Goal: Information Seeking & Learning: Learn about a topic

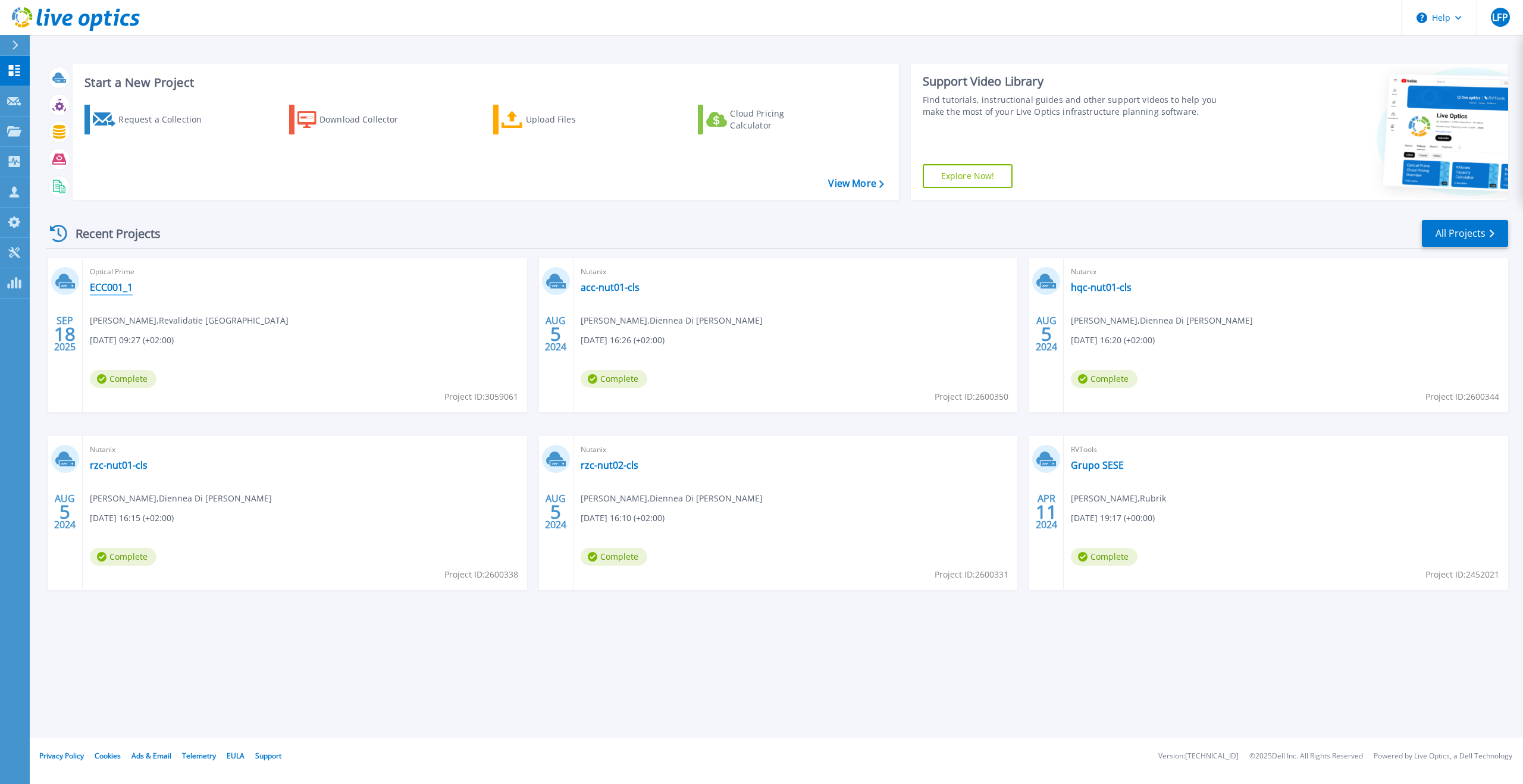
click at [118, 285] on link "ECC001_1" at bounding box center [111, 286] width 43 height 12
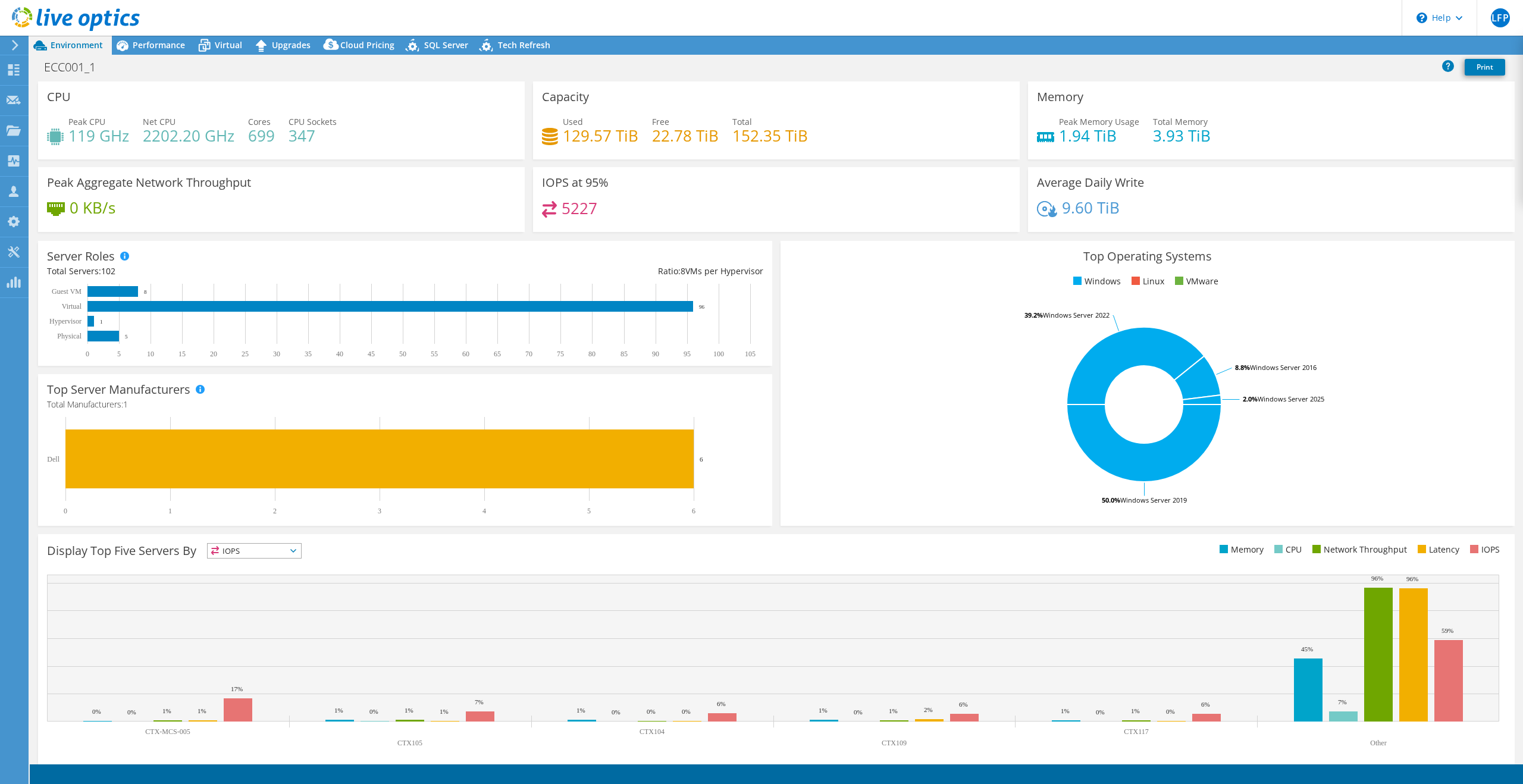
select select "USD"
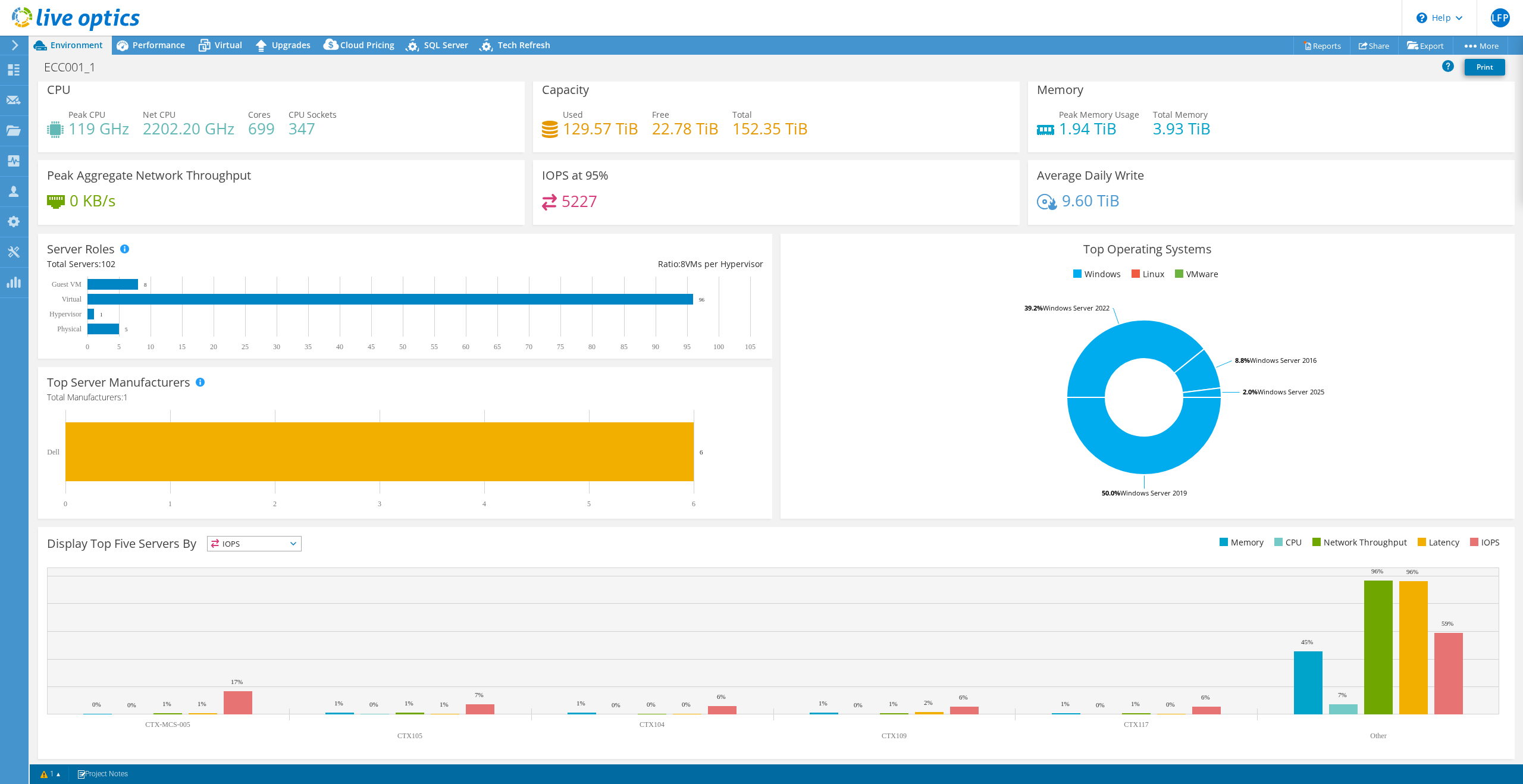
scroll to position [10, 0]
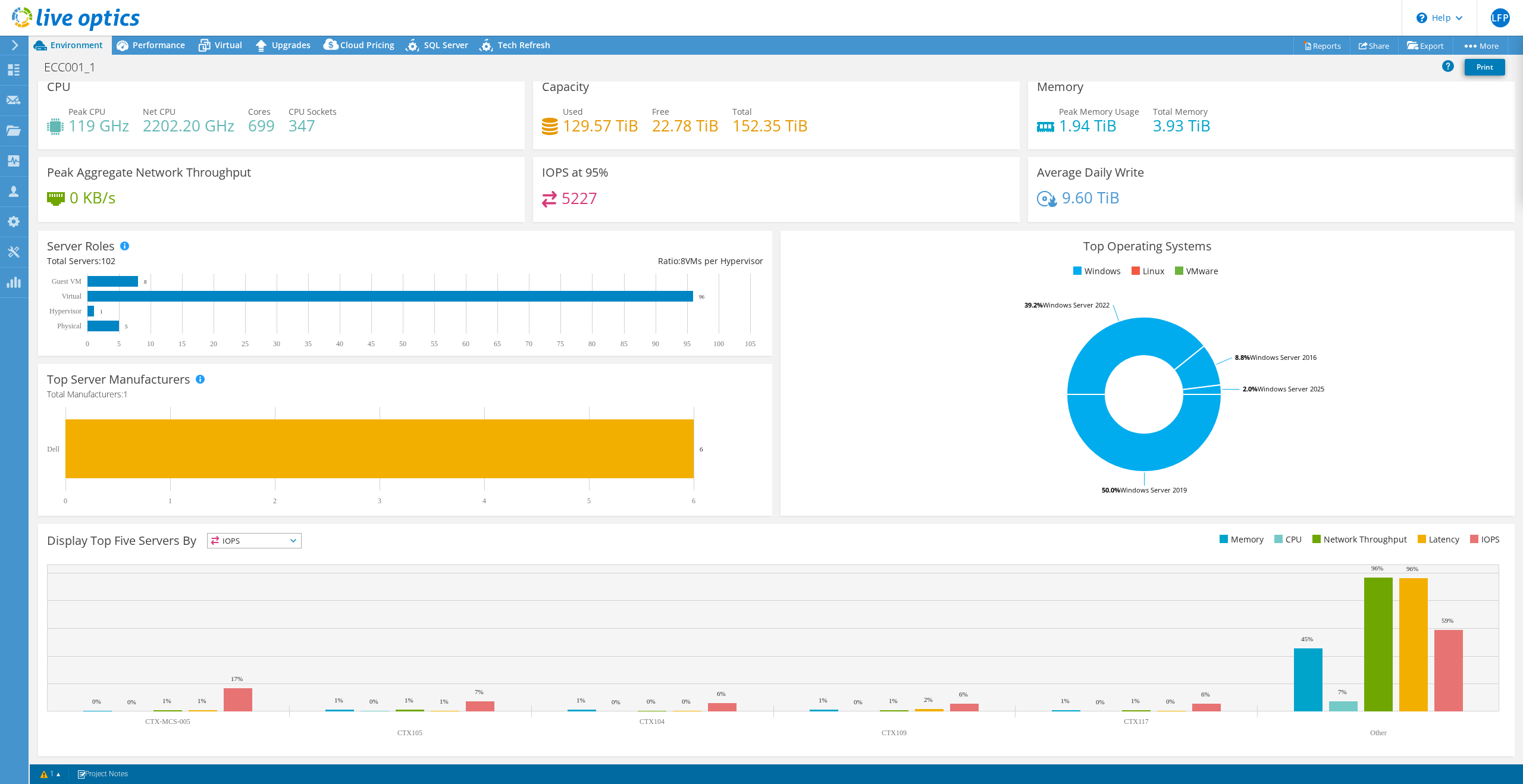
click at [71, 46] on span "Environment" at bounding box center [77, 45] width 52 height 12
click at [9, 41] on div at bounding box center [13, 45] width 13 height 11
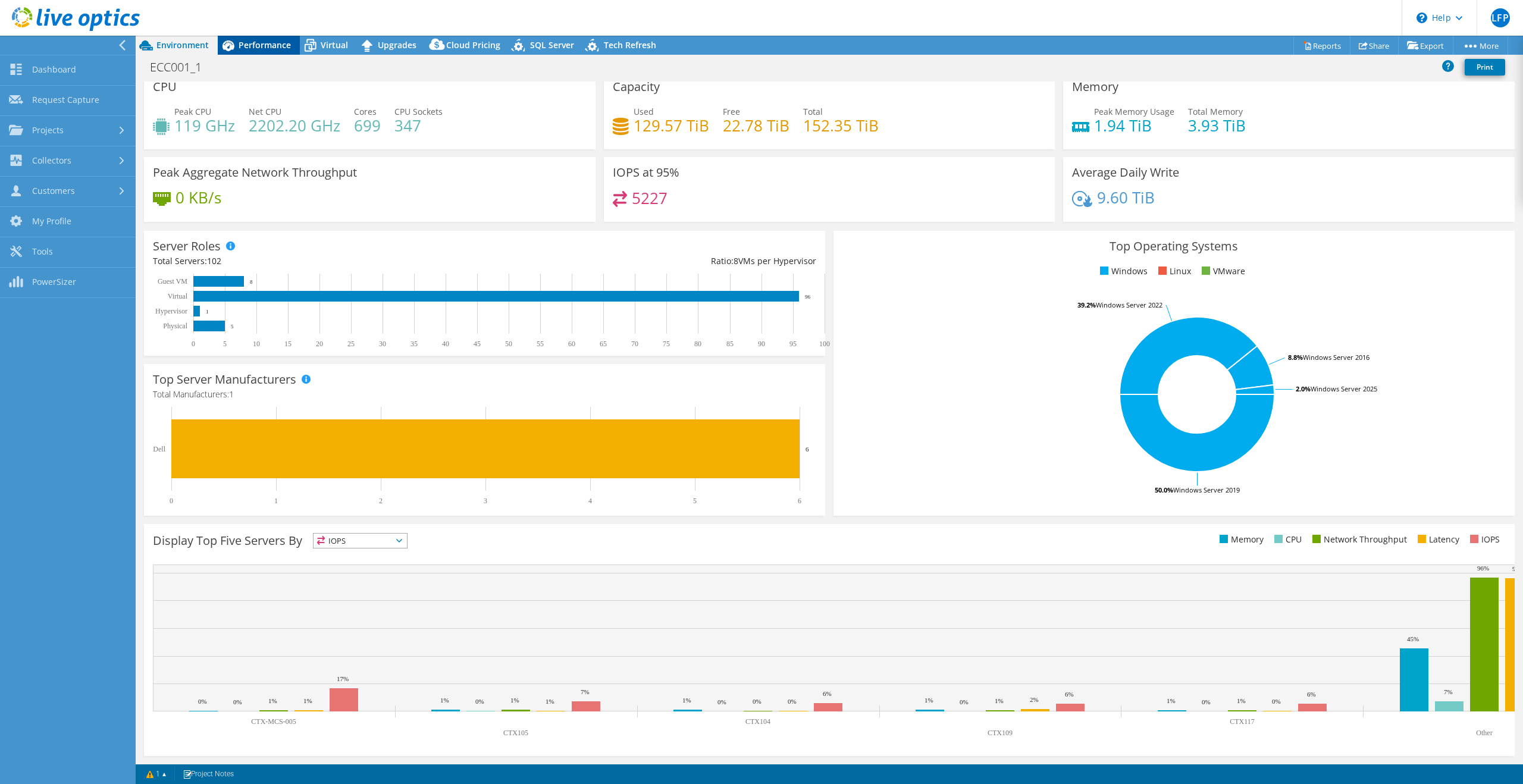
click at [268, 38] on div "Performance" at bounding box center [258, 45] width 82 height 19
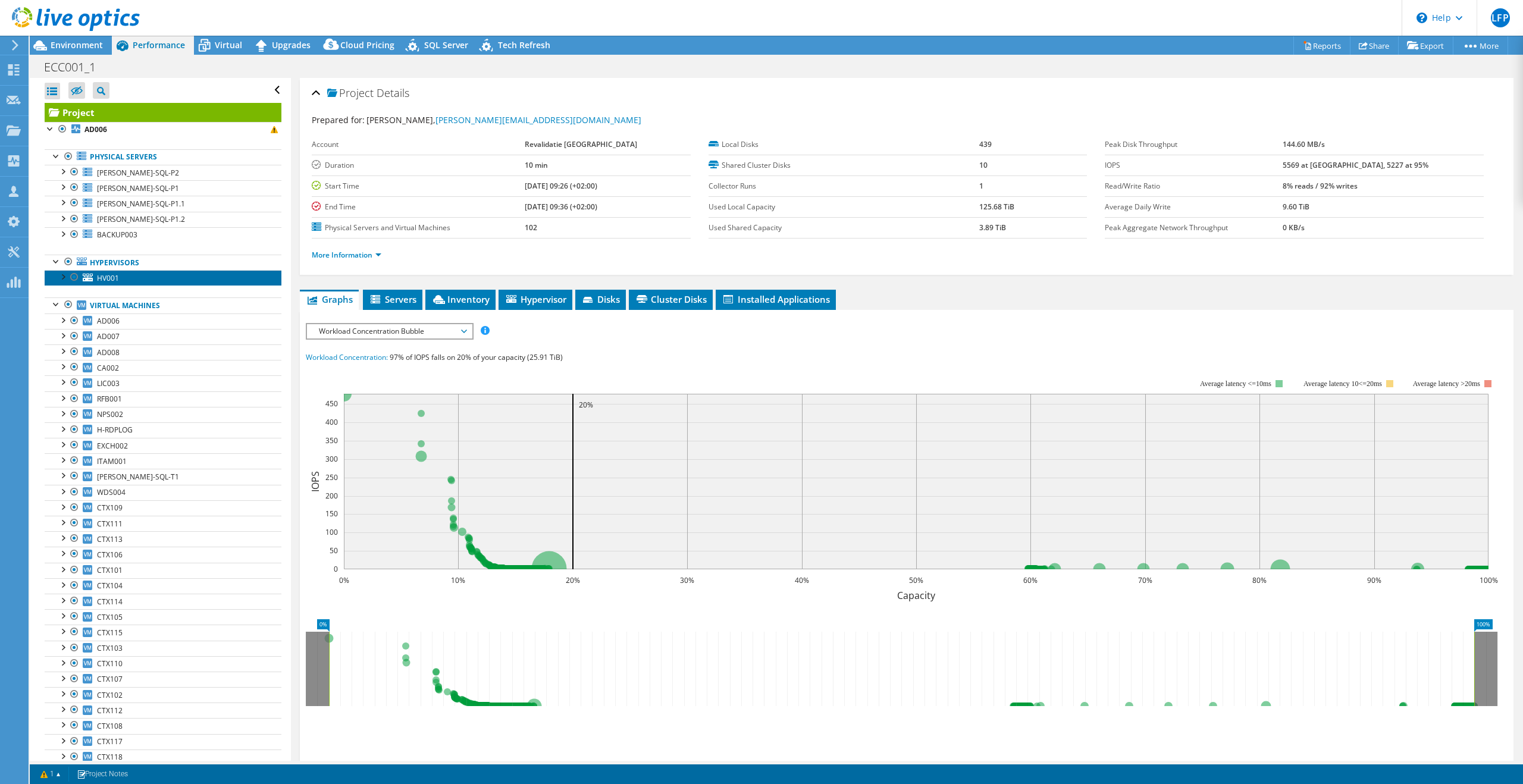
click at [107, 276] on span "HV001" at bounding box center [108, 278] width 22 height 10
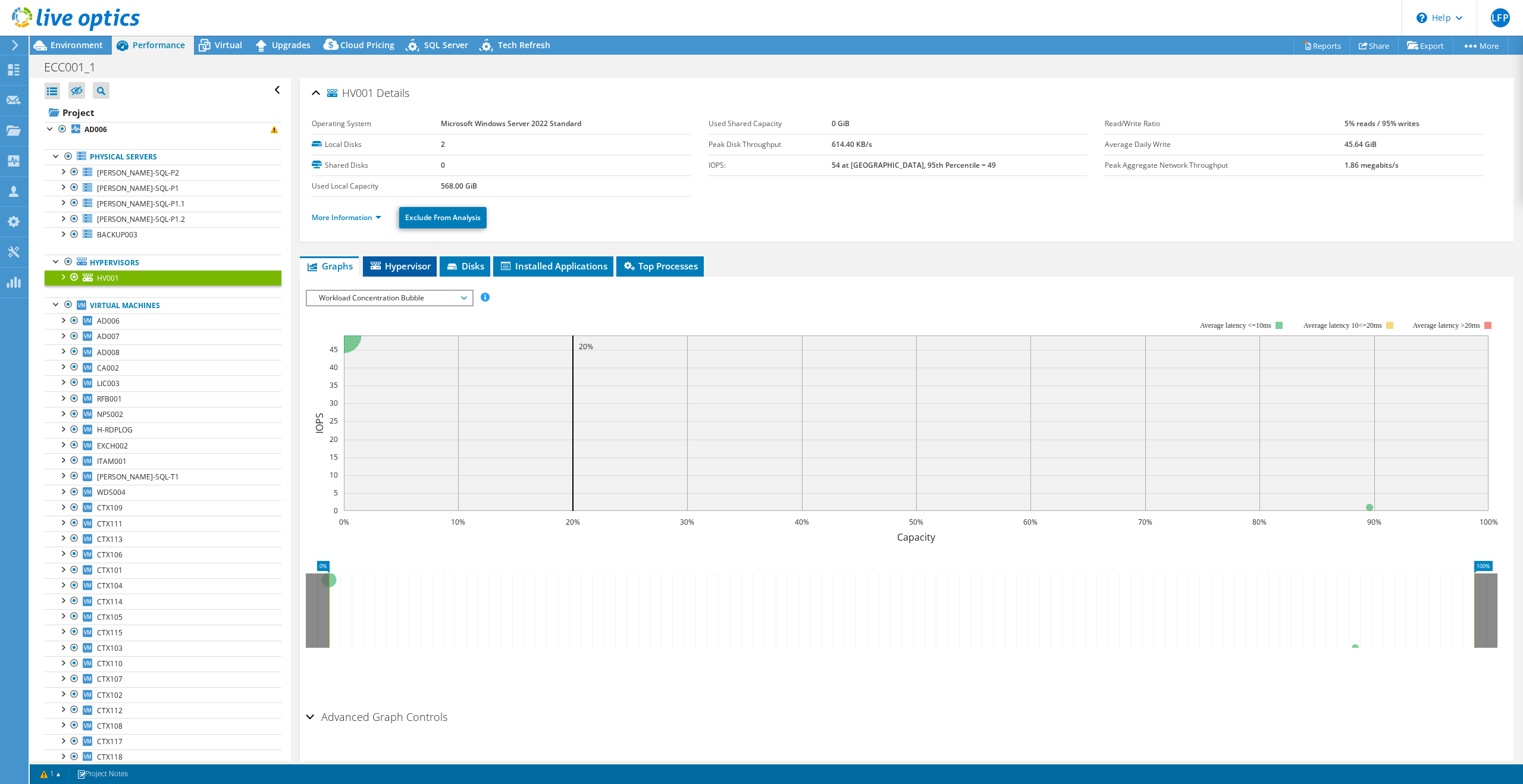
click at [397, 263] on span "Hypervisor" at bounding box center [399, 265] width 62 height 12
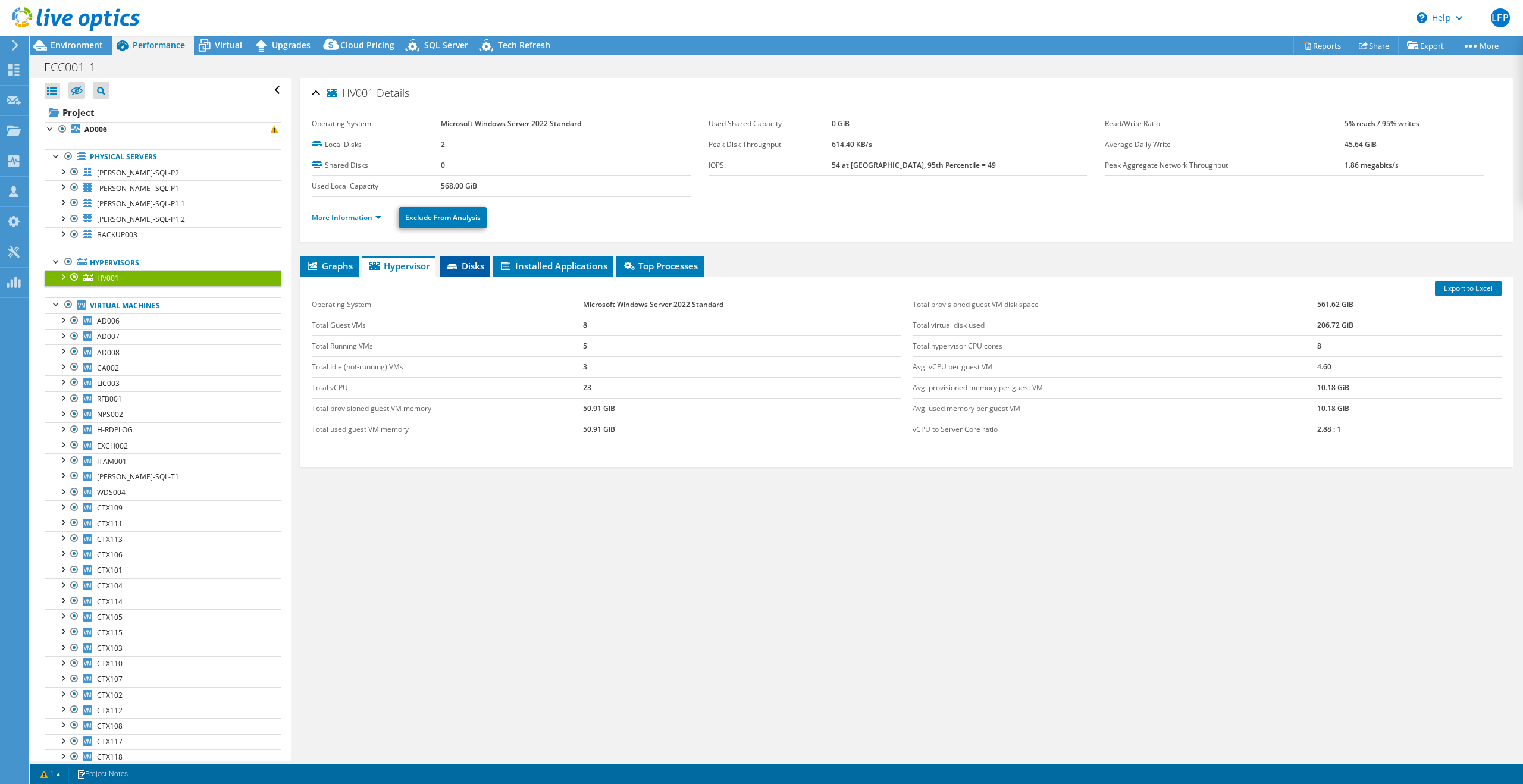
click at [468, 266] on span "Disks" at bounding box center [465, 265] width 38 height 12
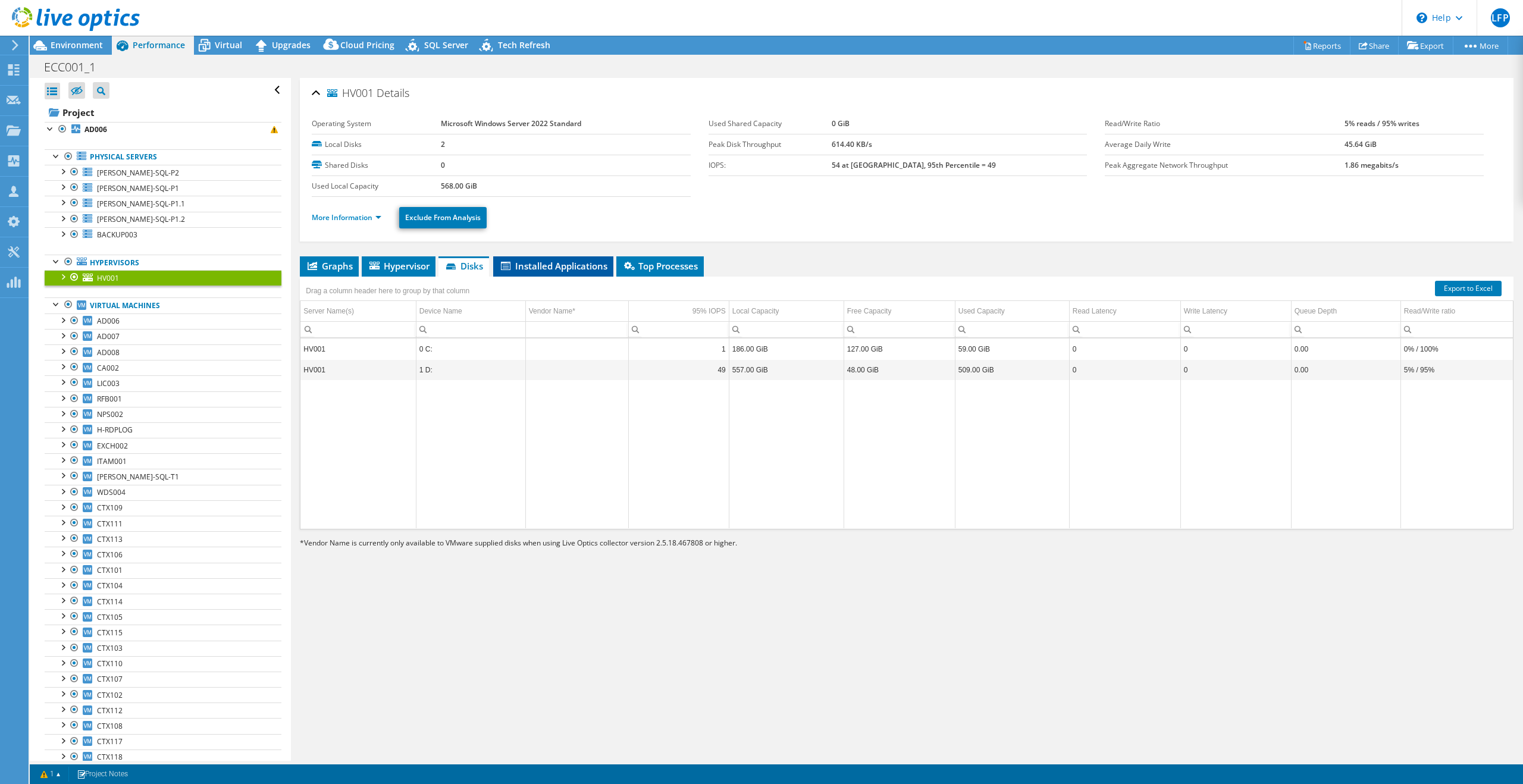
click at [562, 264] on span "Installed Applications" at bounding box center [553, 265] width 108 height 12
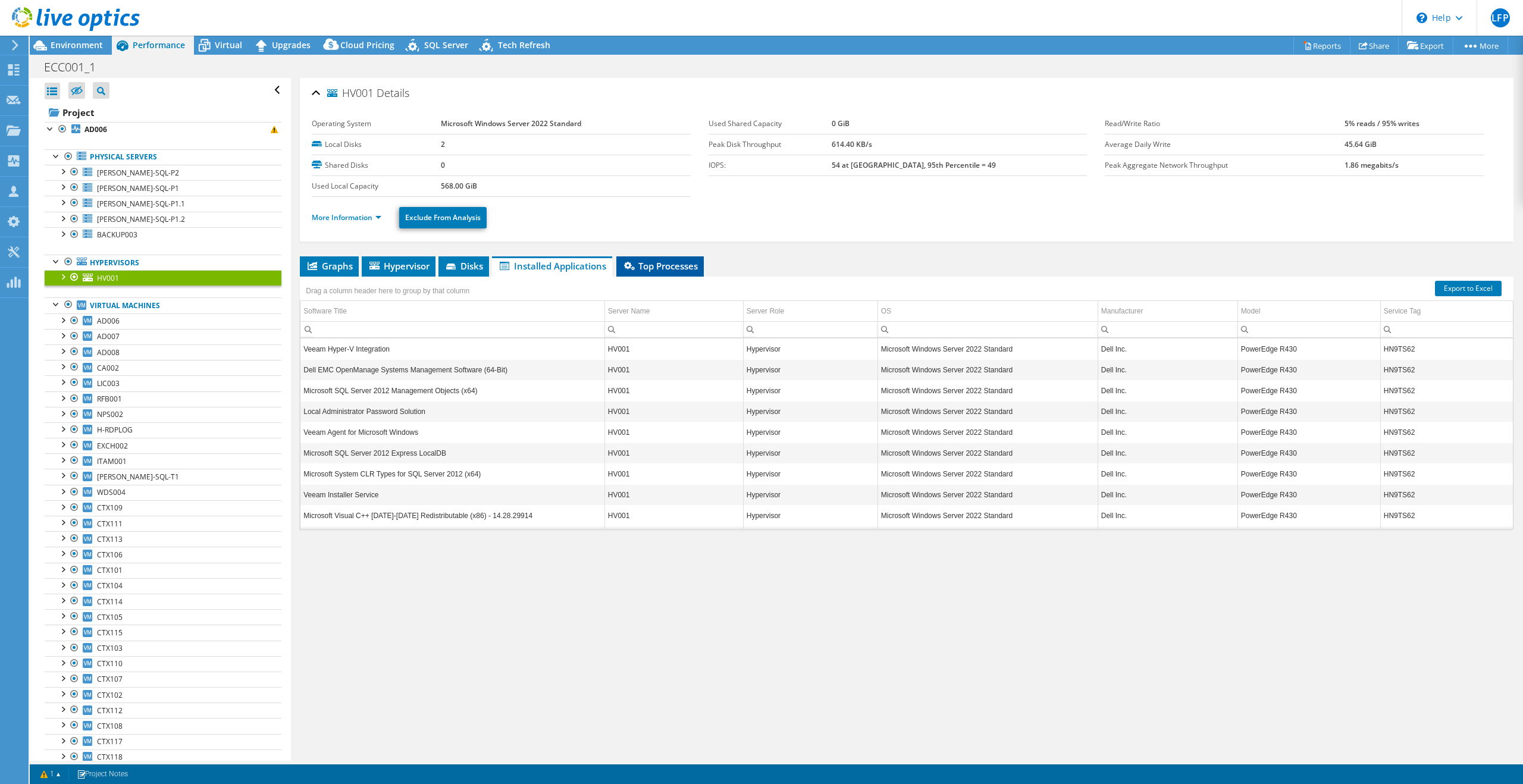
click at [666, 270] on span "Top Processes" at bounding box center [660, 265] width 75 height 12
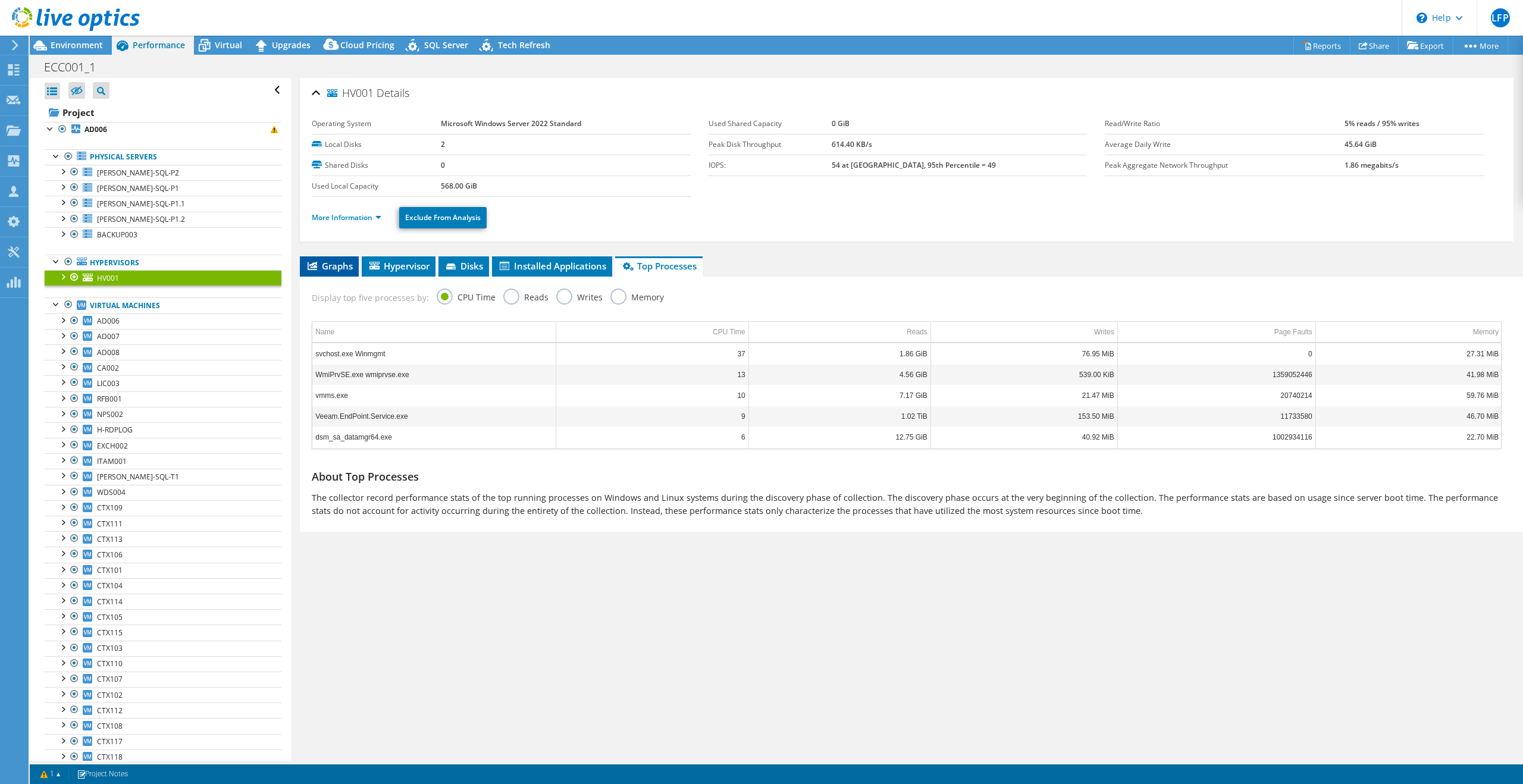
click at [338, 268] on span "Graphs" at bounding box center [329, 265] width 47 height 12
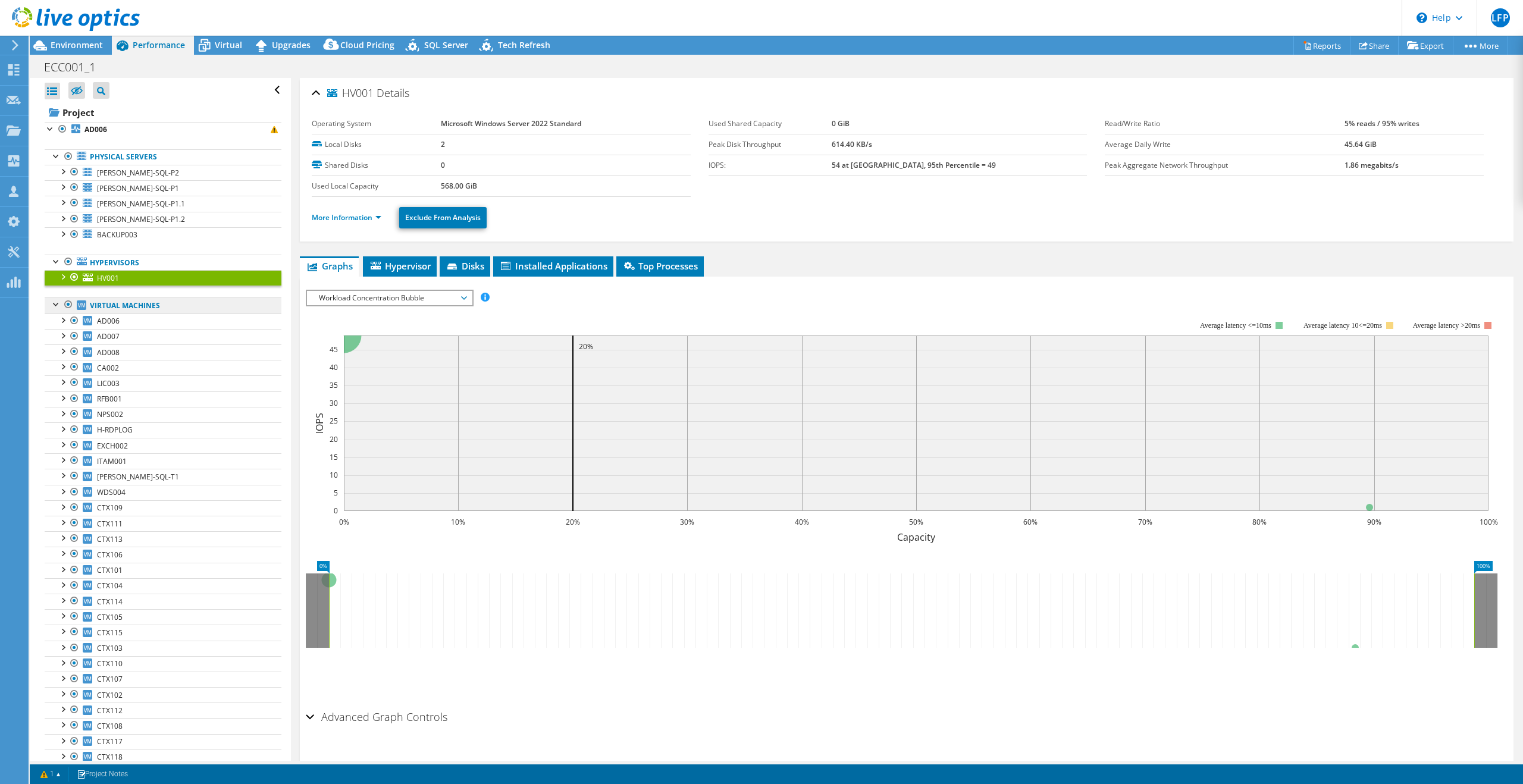
click at [142, 305] on link "Virtual Machines" at bounding box center [163, 305] width 237 height 15
click at [112, 303] on link "Virtual Machines" at bounding box center [163, 305] width 237 height 15
click at [52, 262] on div at bounding box center [56, 260] width 12 height 12
click at [57, 260] on div at bounding box center [56, 260] width 12 height 12
click at [82, 306] on icon at bounding box center [81, 305] width 9 height 9
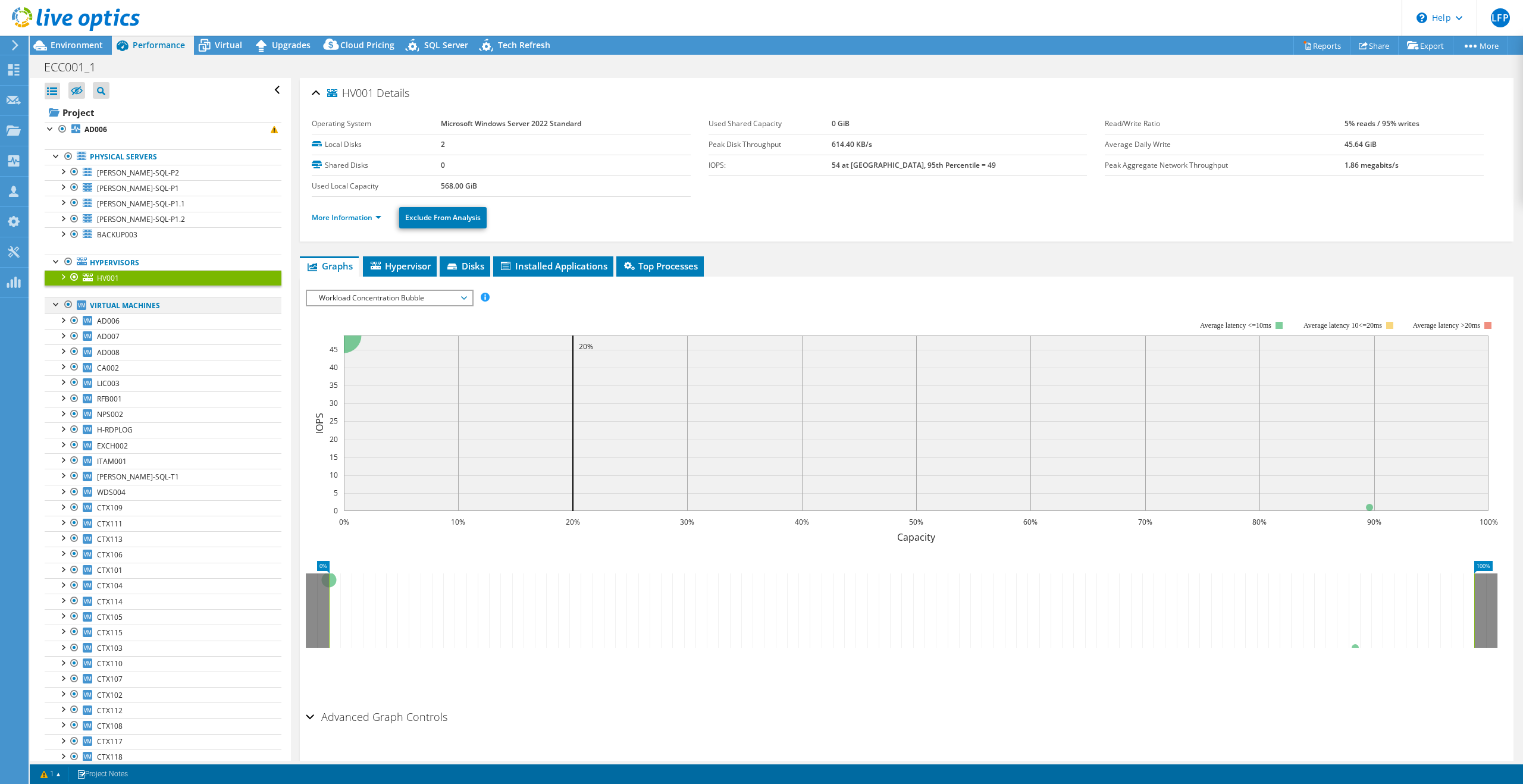
click at [57, 309] on div at bounding box center [56, 303] width 12 height 12
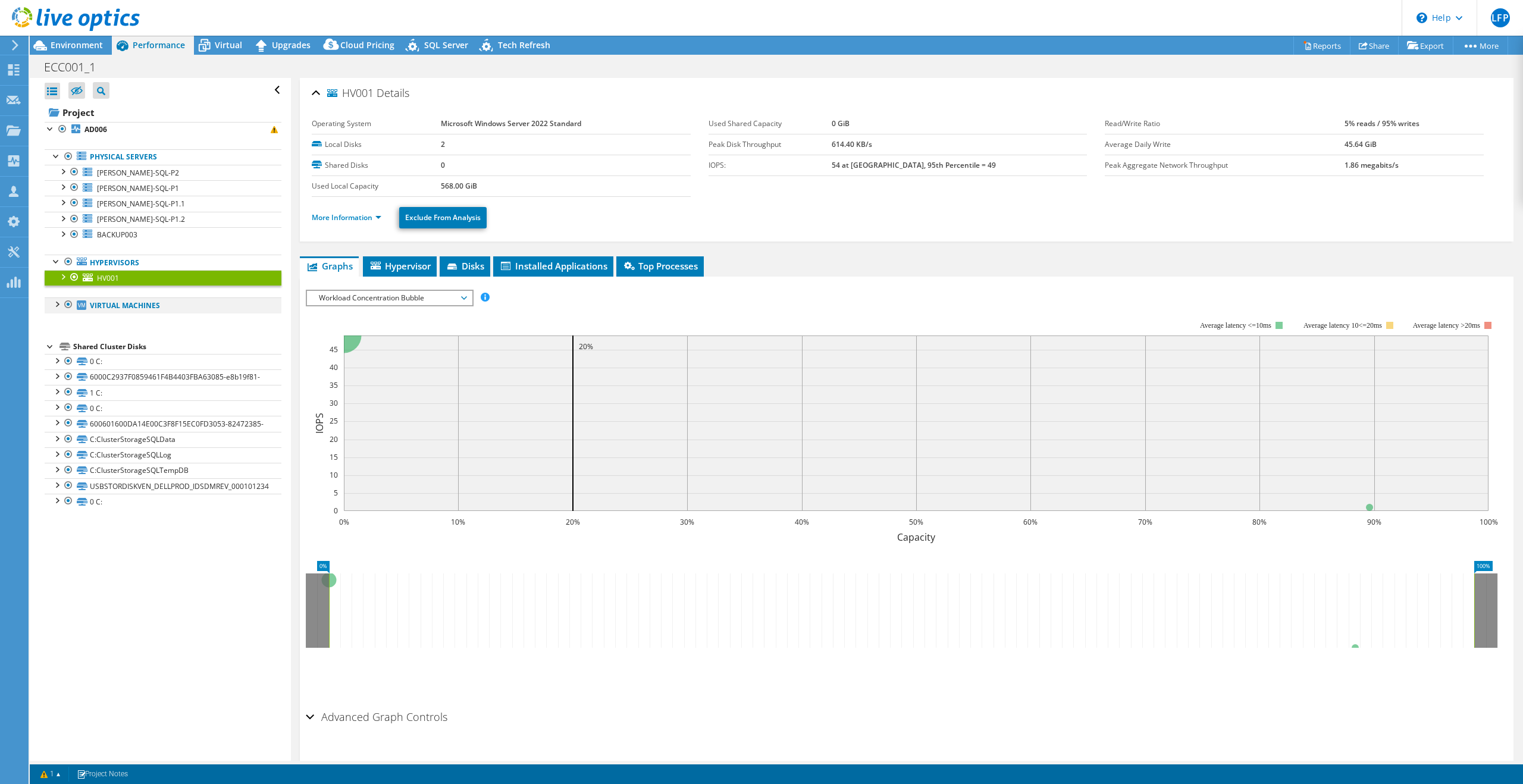
click at [57, 308] on div at bounding box center [56, 303] width 12 height 12
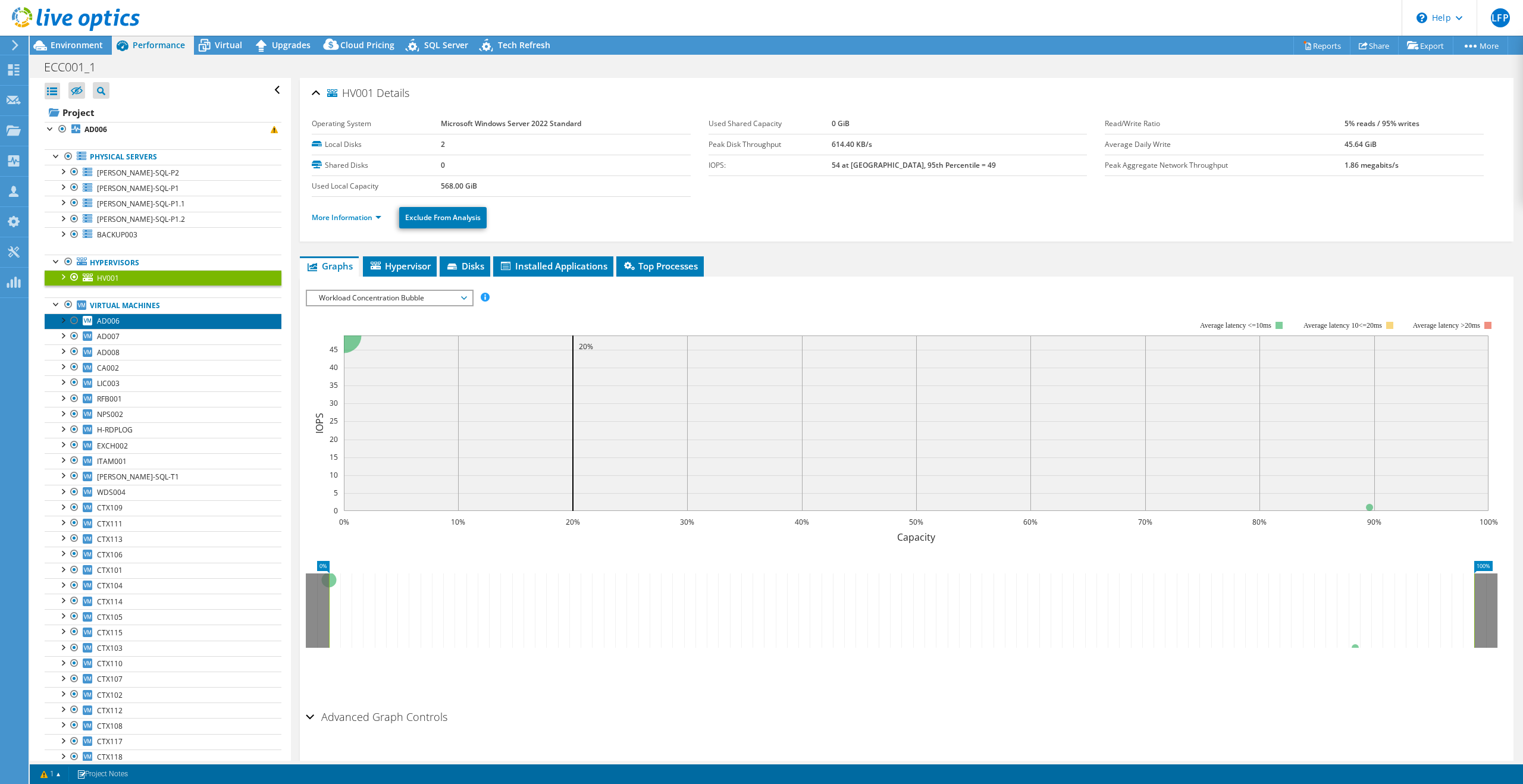
click at [131, 320] on link "AD006" at bounding box center [163, 321] width 237 height 15
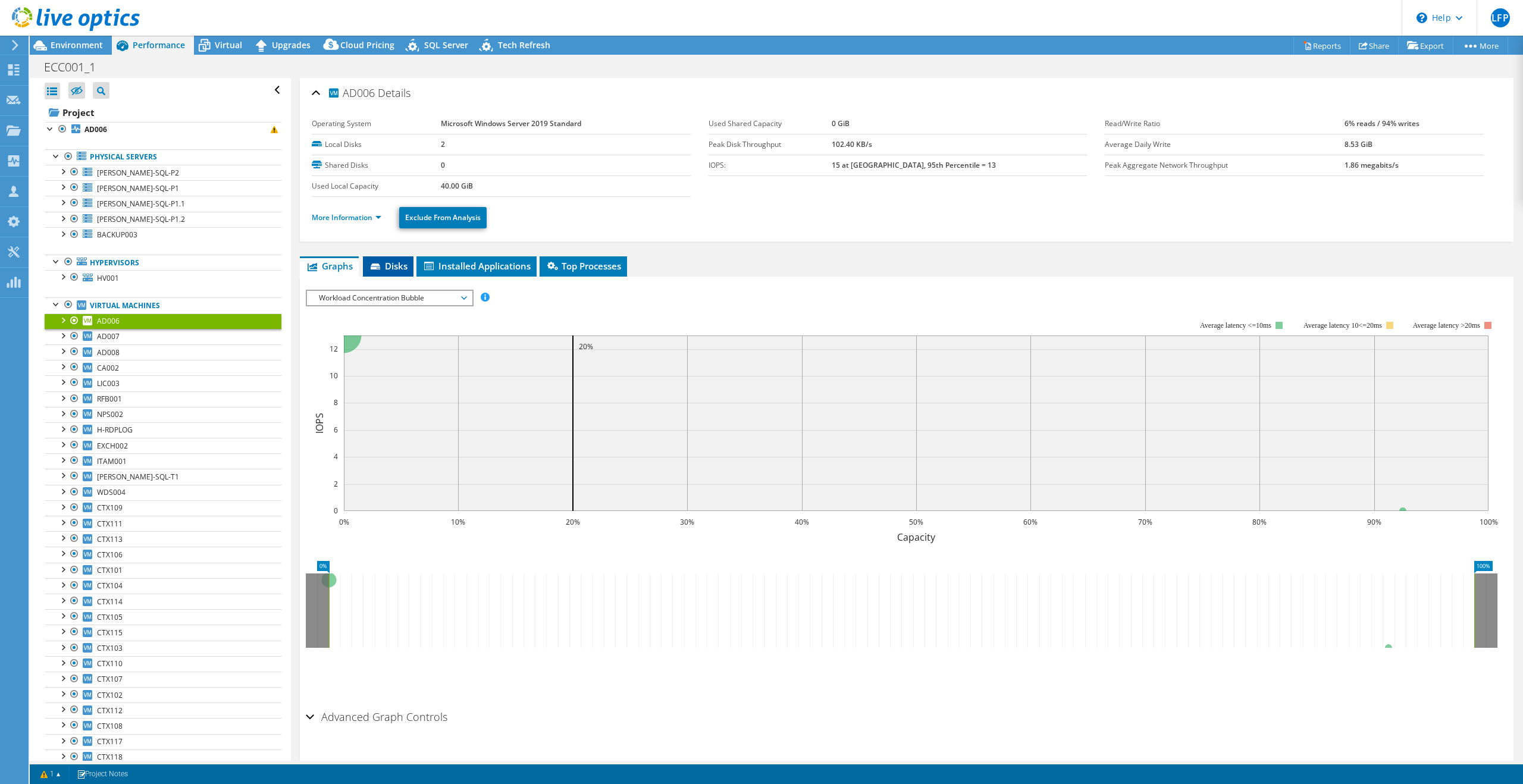
click at [395, 275] on li "Disks" at bounding box center [388, 266] width 51 height 20
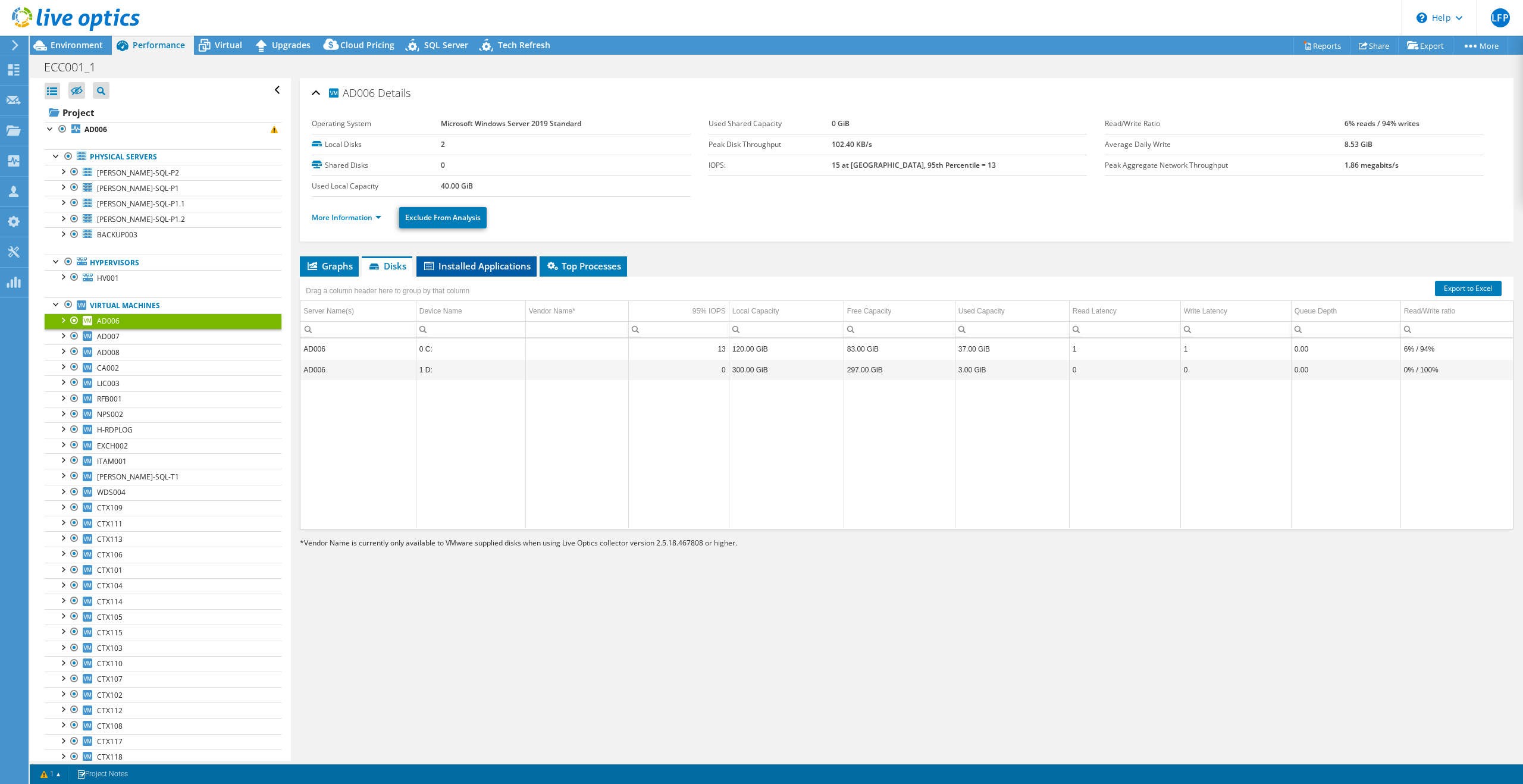
click at [468, 267] on span "Installed Applications" at bounding box center [476, 265] width 108 height 12
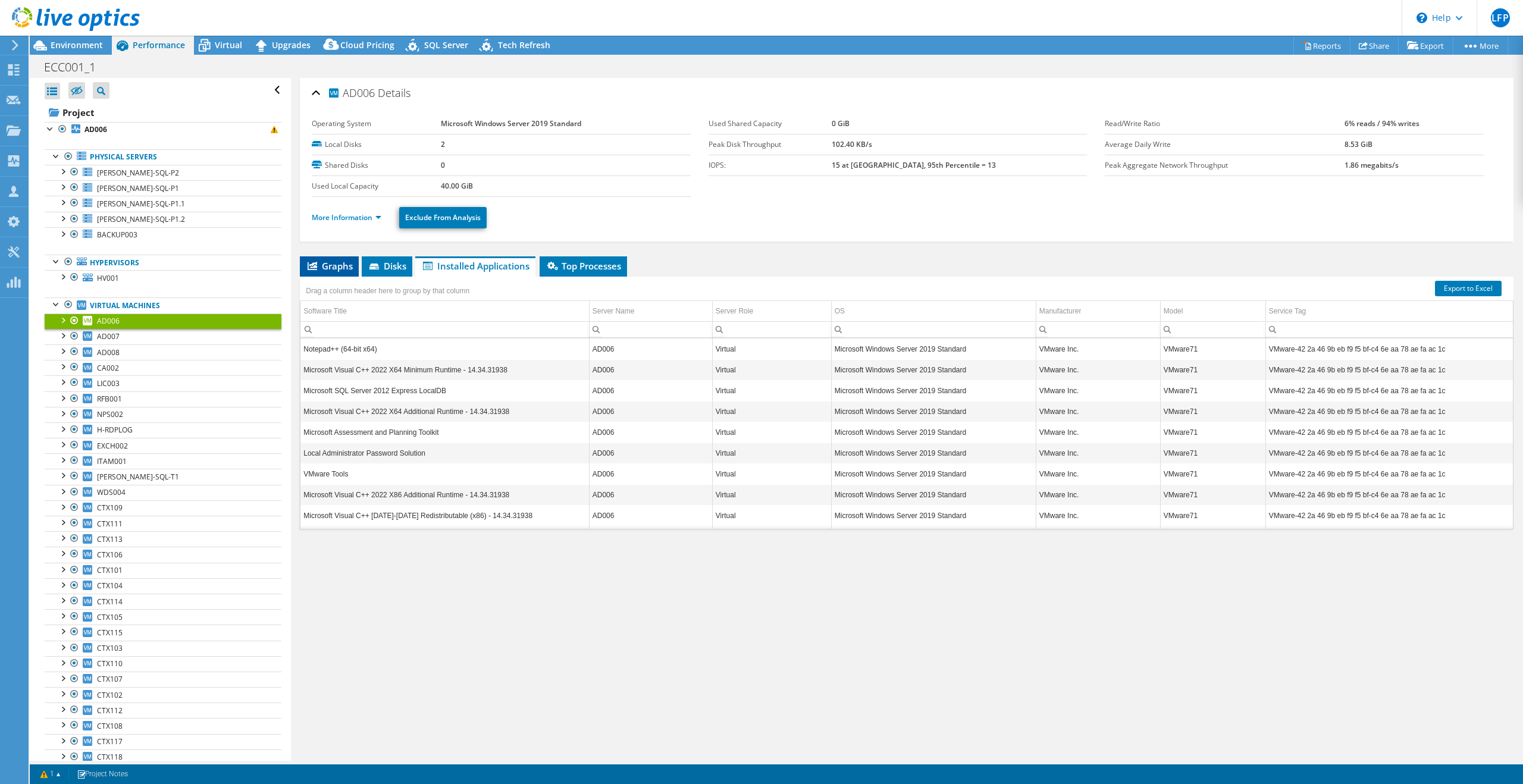
click at [331, 272] on li "Graphs" at bounding box center [329, 266] width 59 height 20
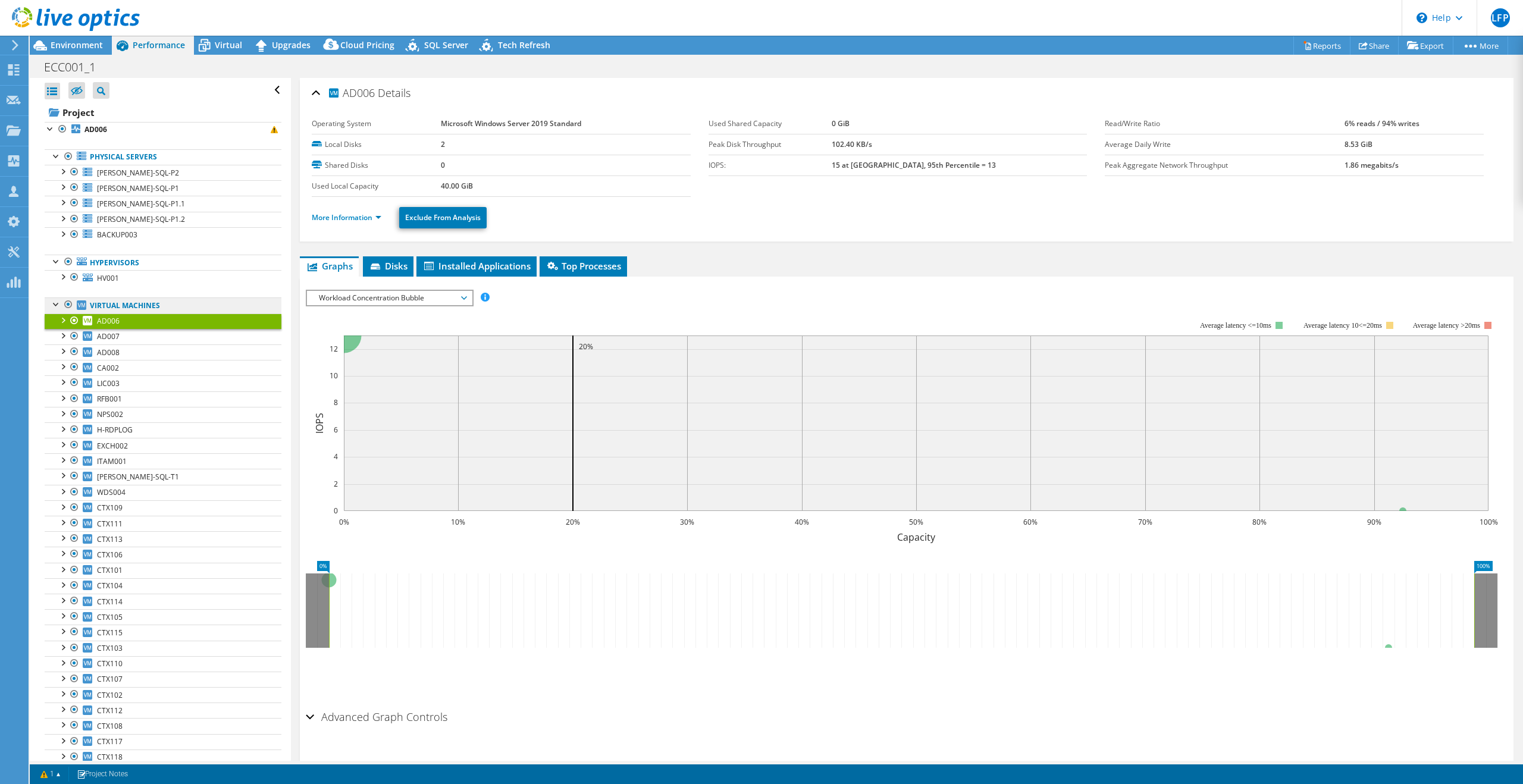
click at [129, 299] on link "Virtual Machines" at bounding box center [163, 305] width 237 height 15
click at [138, 305] on link "Virtual Machines" at bounding box center [163, 305] width 237 height 15
click at [131, 160] on link "Physical Servers" at bounding box center [163, 157] width 237 height 15
click at [128, 175] on span "[PERSON_NAME]-SQL-P2" at bounding box center [137, 172] width 82 height 10
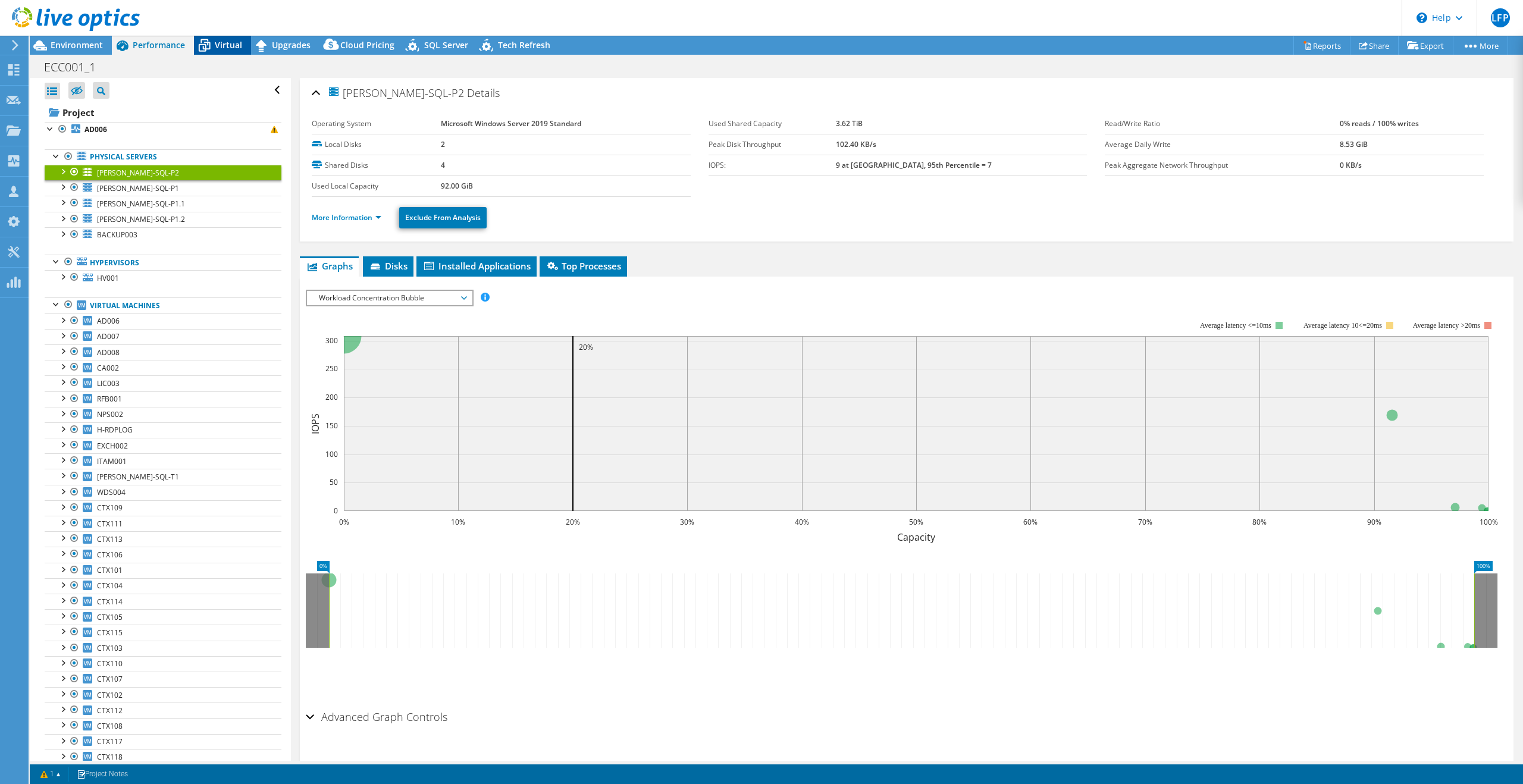
click at [213, 40] on icon at bounding box center [204, 45] width 21 height 21
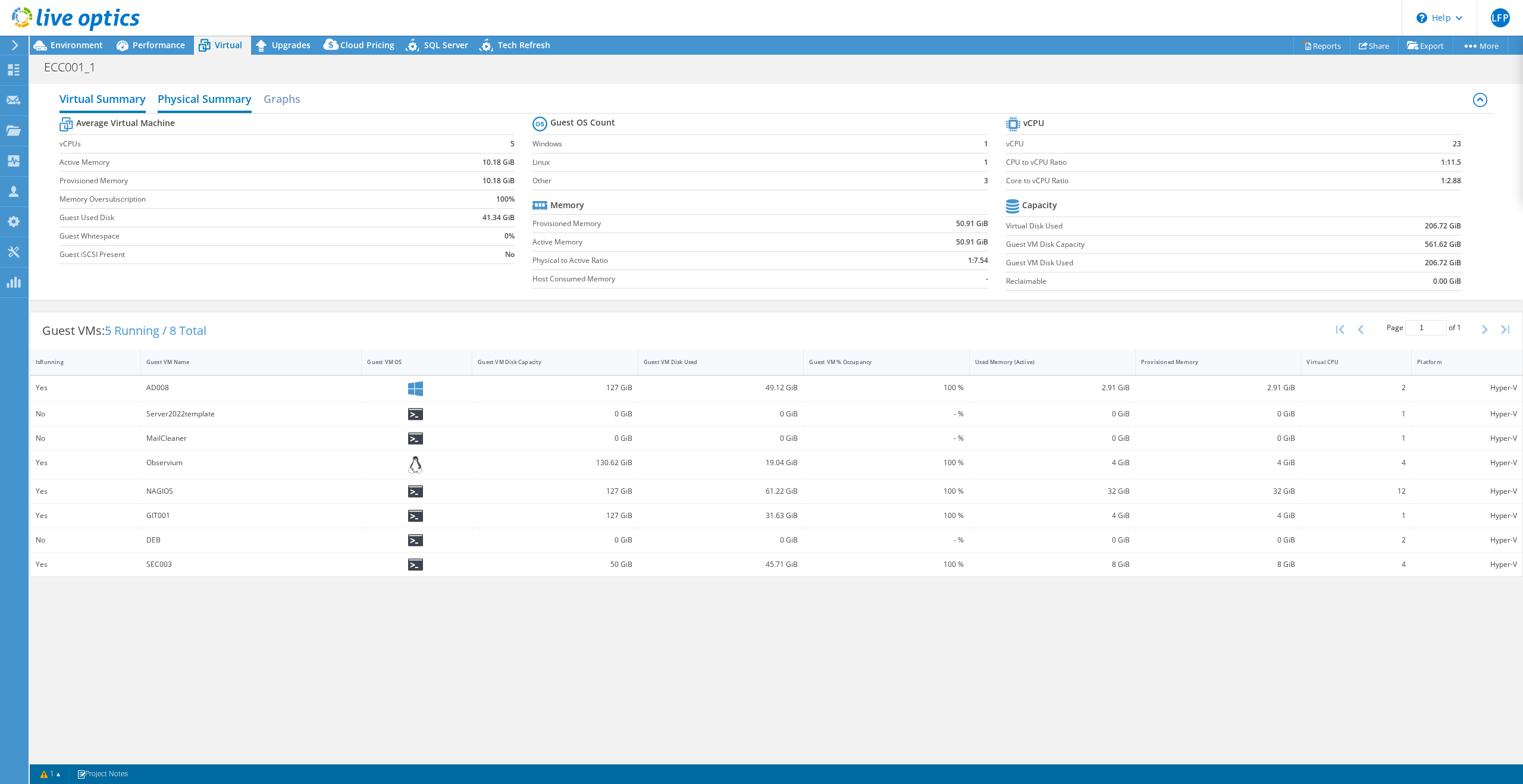
click at [215, 96] on h2 "Physical Summary" at bounding box center [204, 100] width 94 height 26
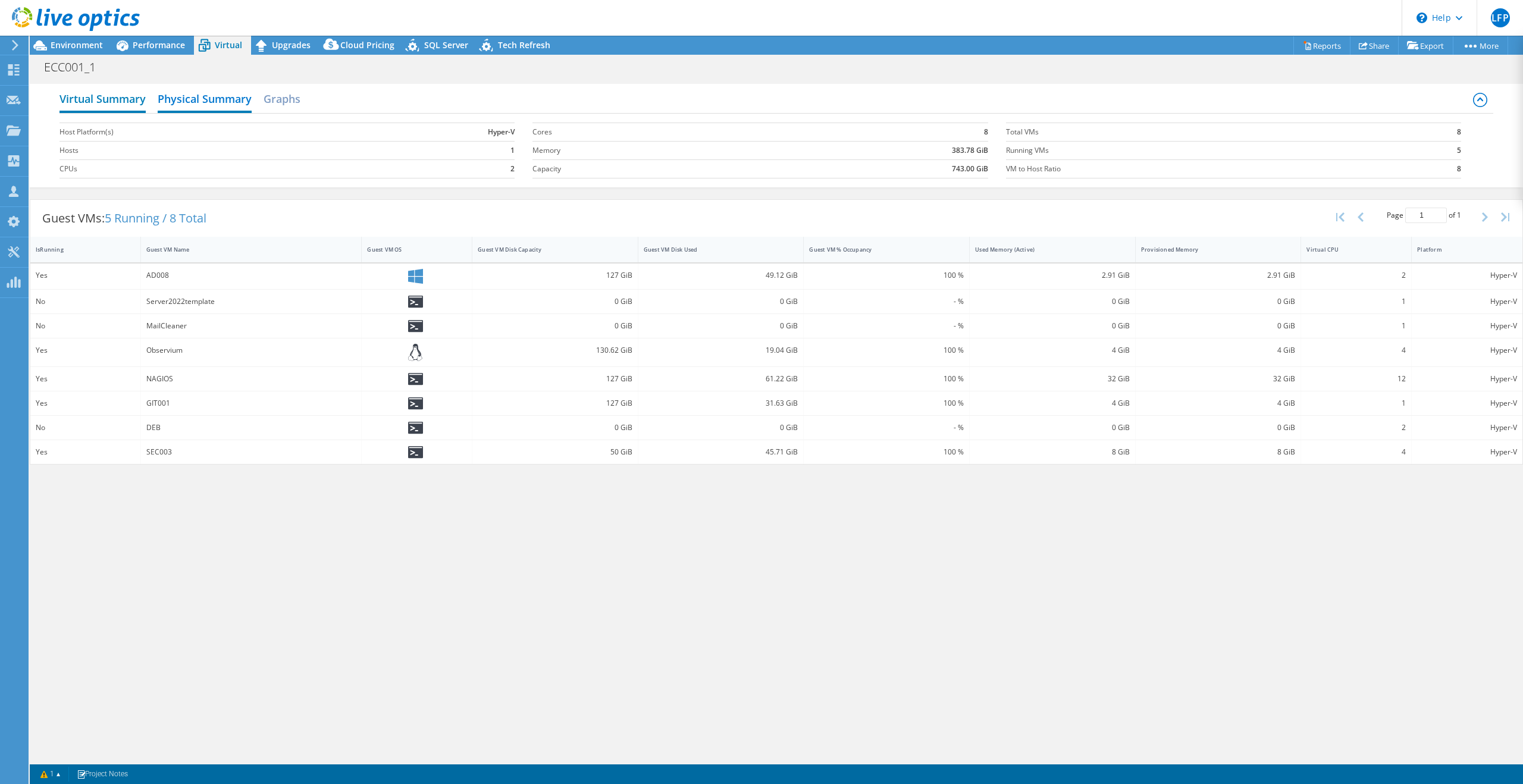
click at [117, 107] on h2 "Virtual Summary" at bounding box center [102, 100] width 86 height 26
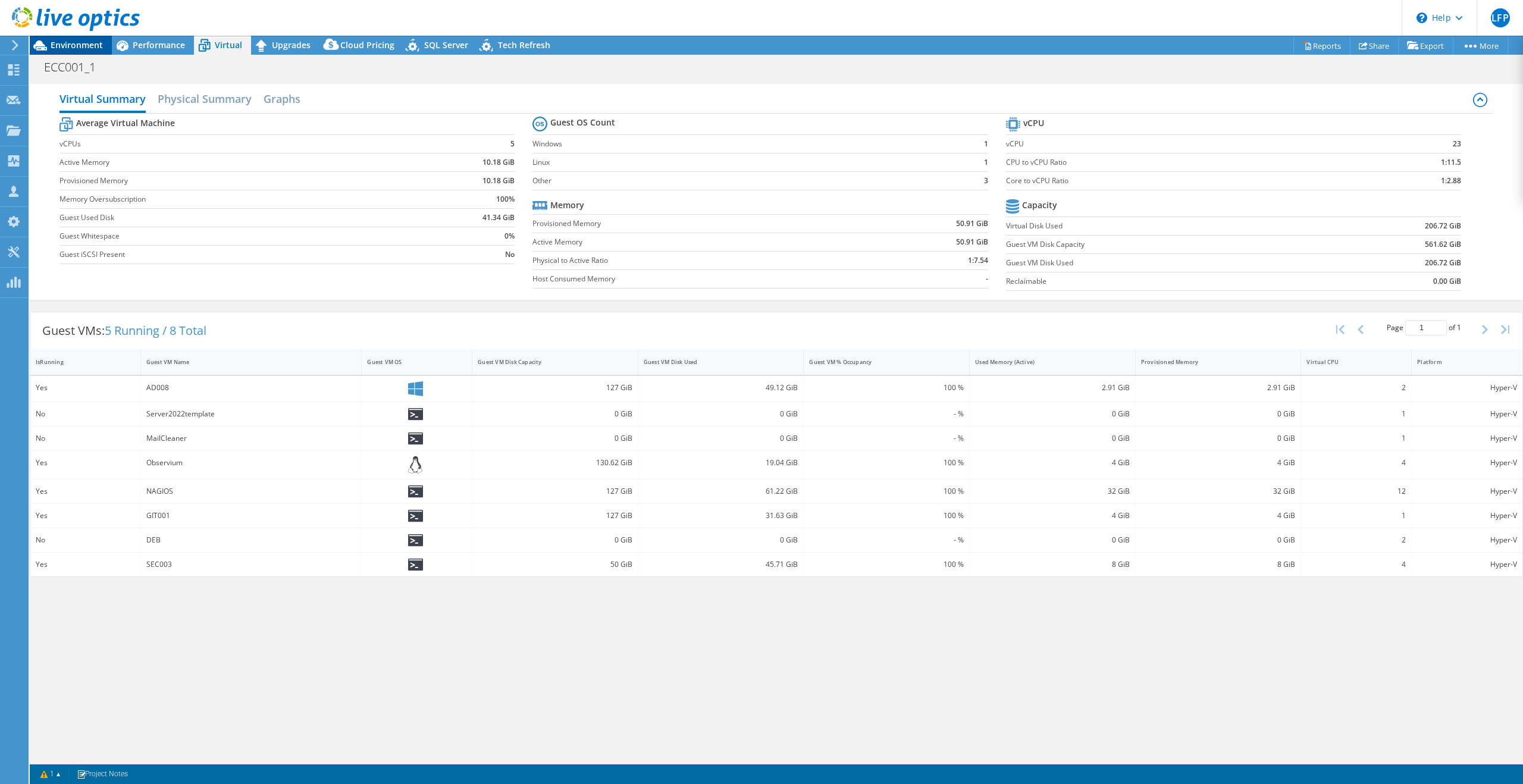
click at [91, 49] on span "Environment" at bounding box center [77, 45] width 52 height 12
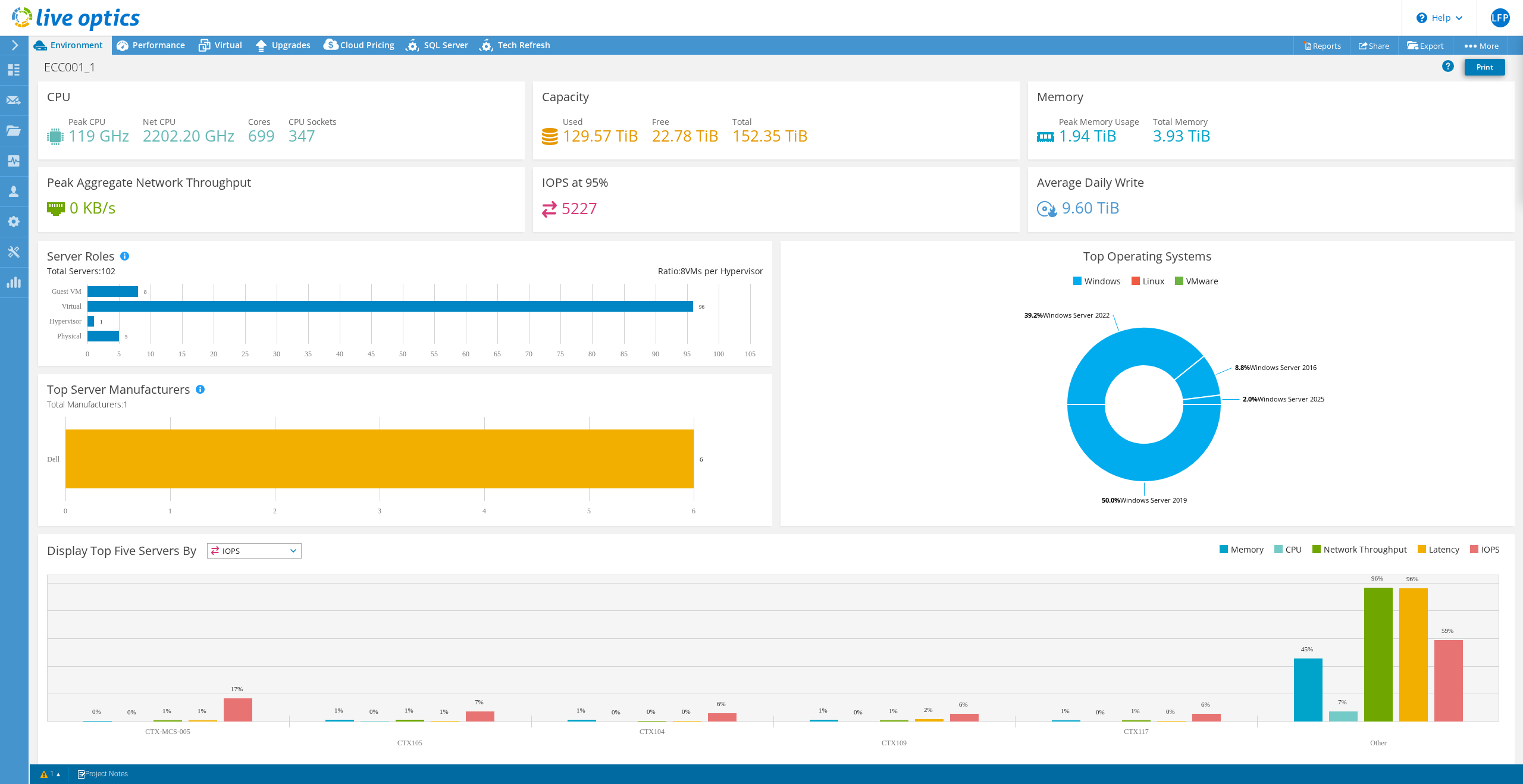
click at [444, 139] on div "Peak CPU 119 GHz Net CPU 2202.20 GHz Cores 699 CPU Sockets 347" at bounding box center [281, 134] width 468 height 38
click at [830, 223] on div "5227" at bounding box center [776, 213] width 468 height 25
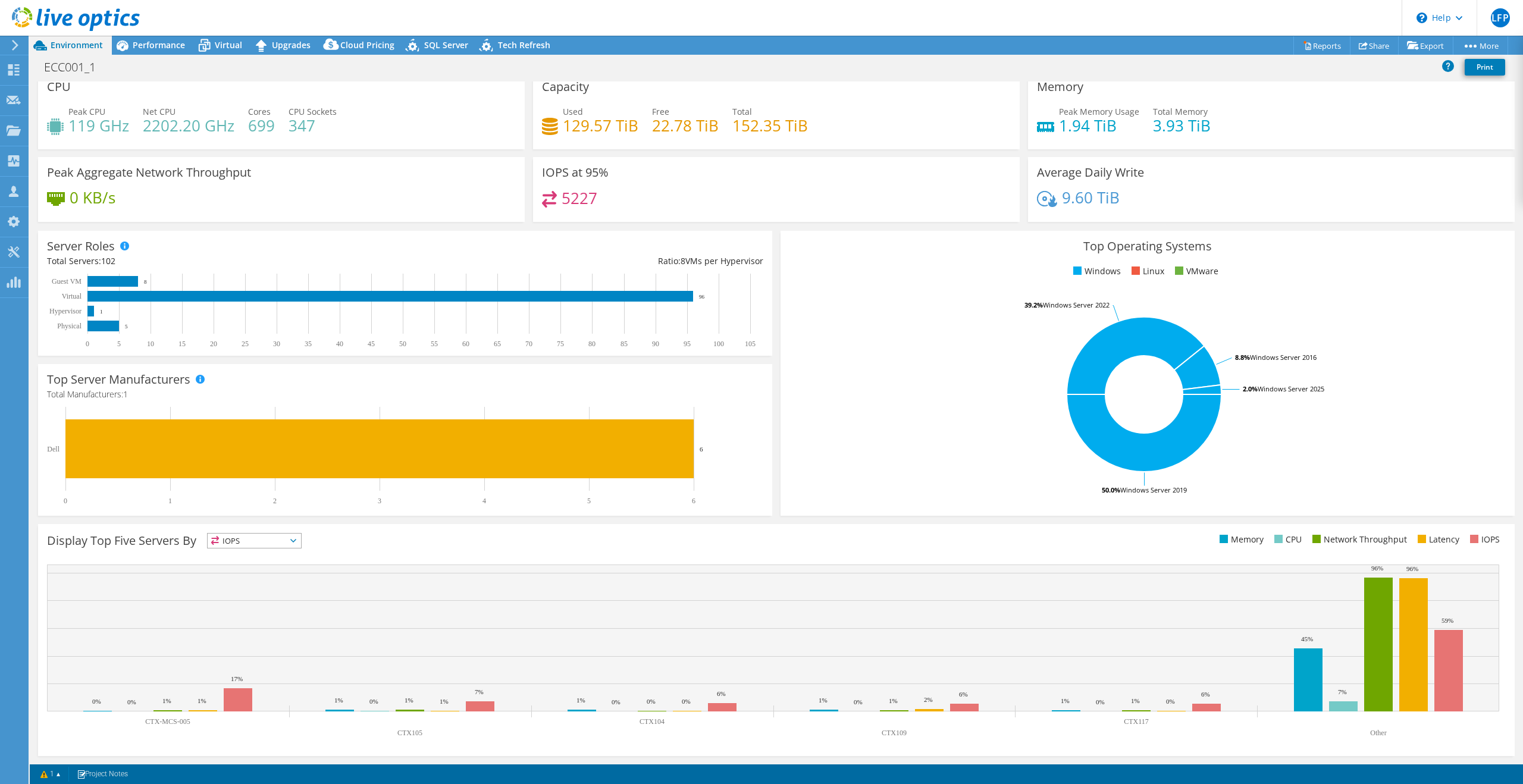
click at [271, 542] on span "IOPS" at bounding box center [254, 541] width 94 height 15
click at [271, 541] on span "IOPS" at bounding box center [254, 541] width 94 height 15
click at [457, 524] on div "Display Top Five Servers By IOPS IOPS" at bounding box center [776, 640] width 1476 height 232
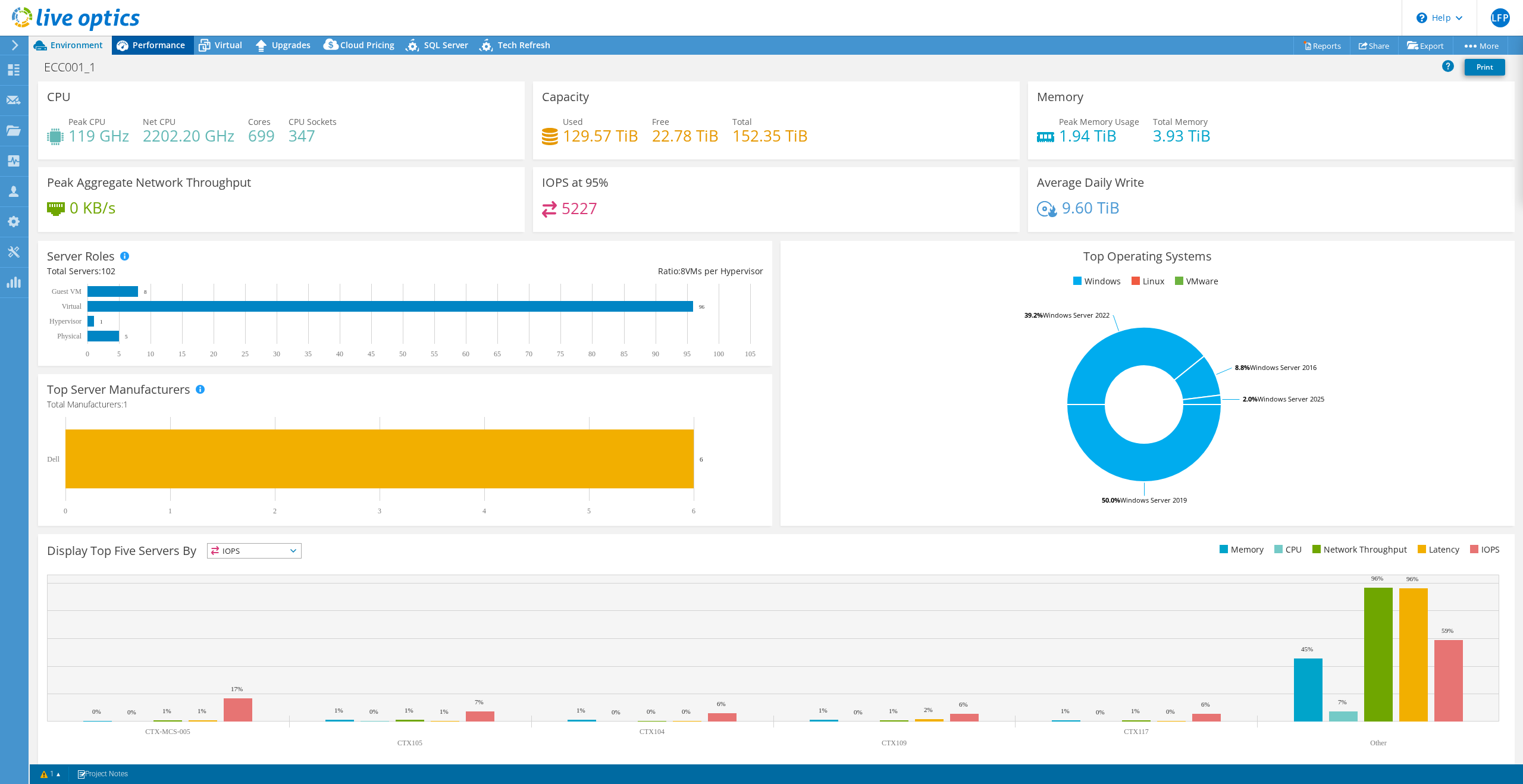
click at [157, 48] on span "Performance" at bounding box center [159, 45] width 52 height 12
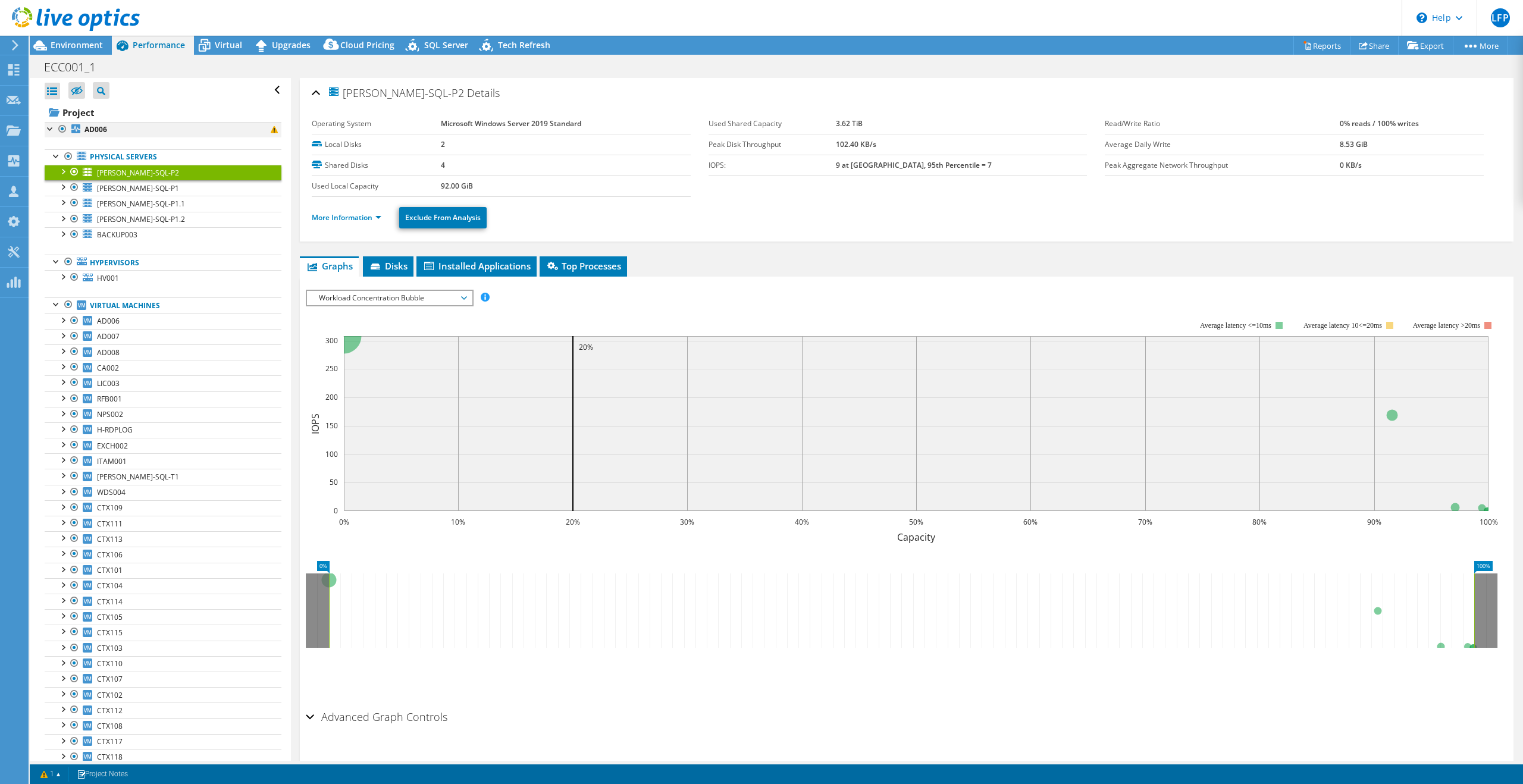
click at [51, 128] on div at bounding box center [50, 127] width 12 height 12
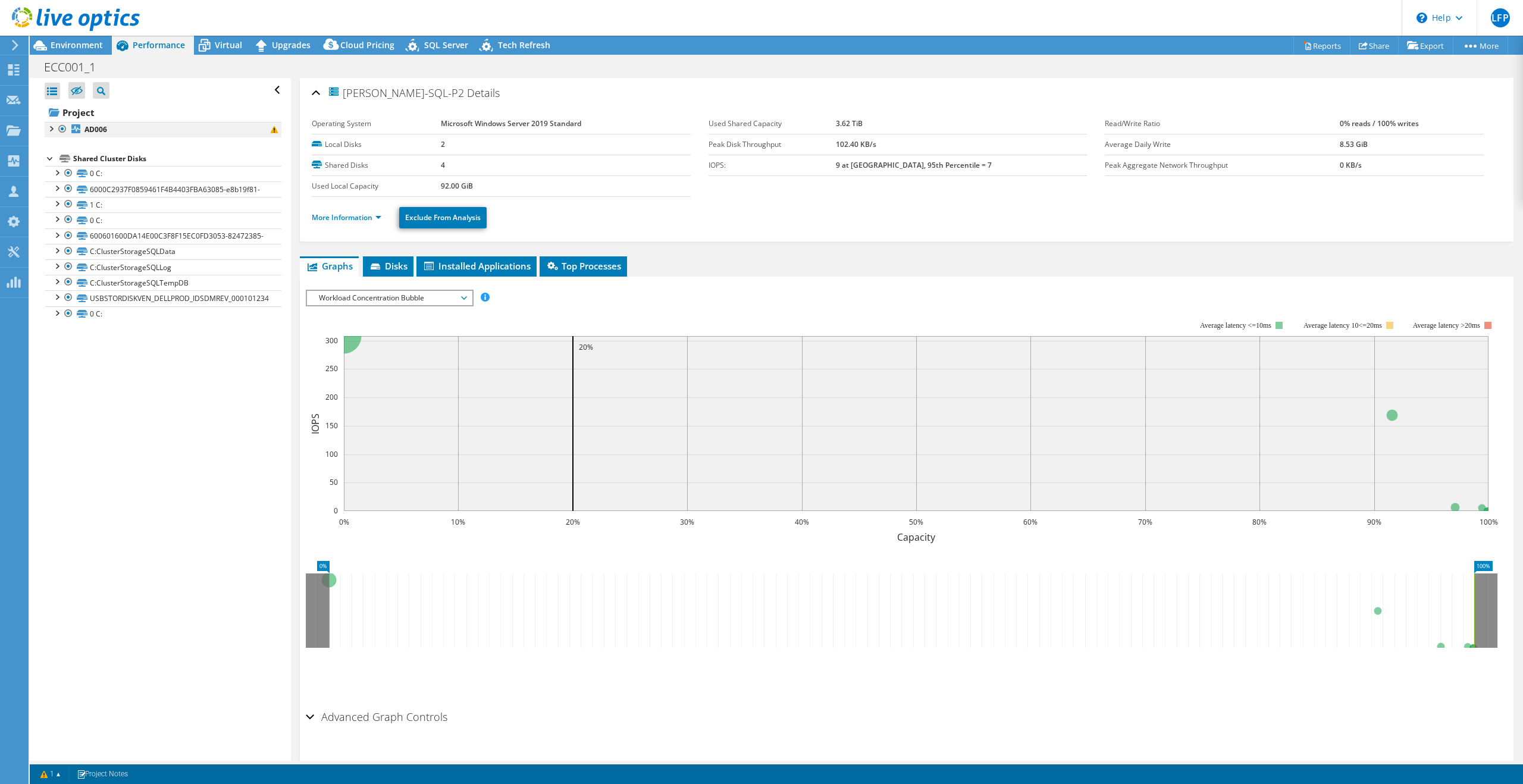
click at [52, 127] on div at bounding box center [50, 127] width 12 height 12
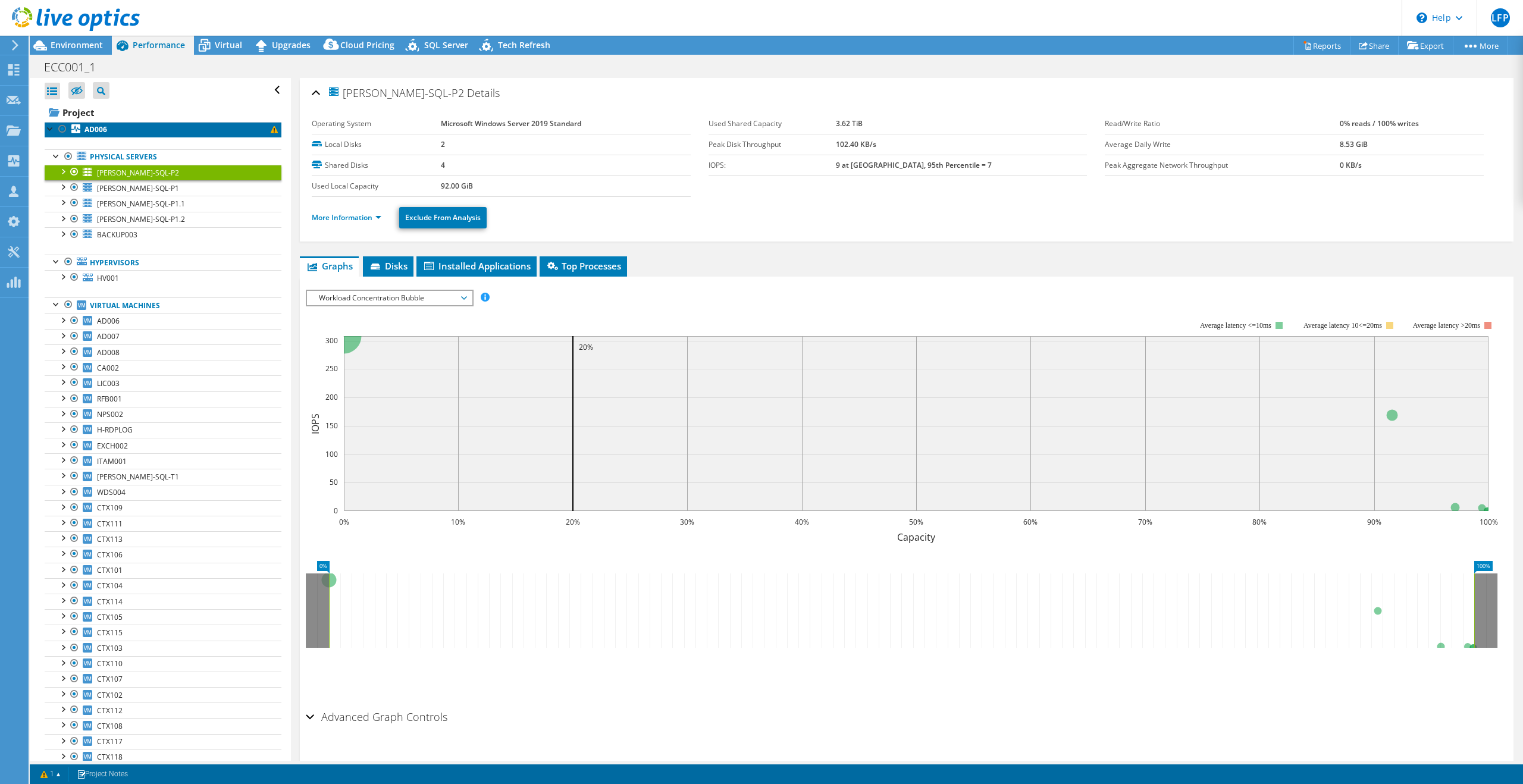
click at [110, 125] on link "AD006" at bounding box center [163, 130] width 237 height 15
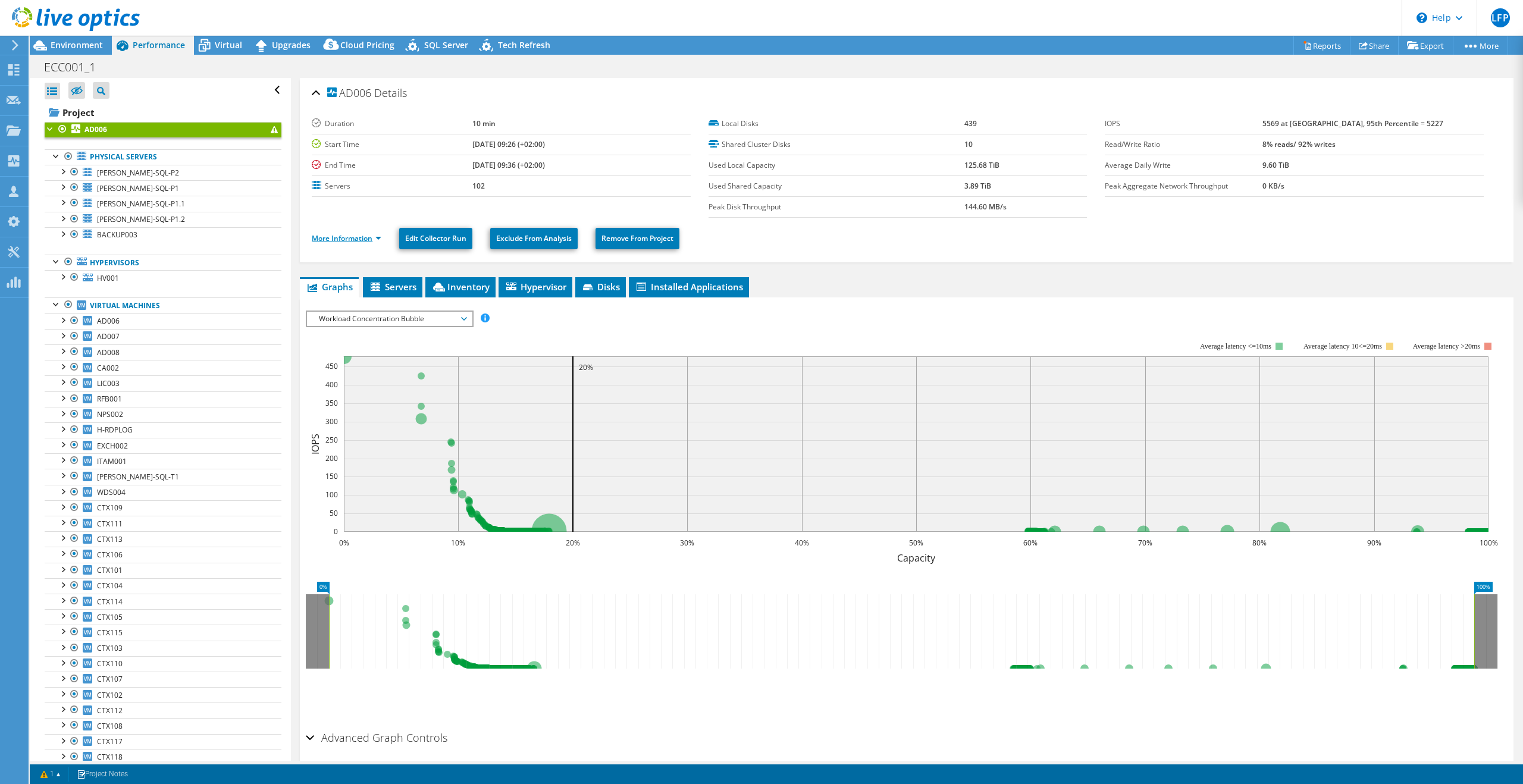
click at [380, 240] on link "More Information" at bounding box center [346, 238] width 70 height 10
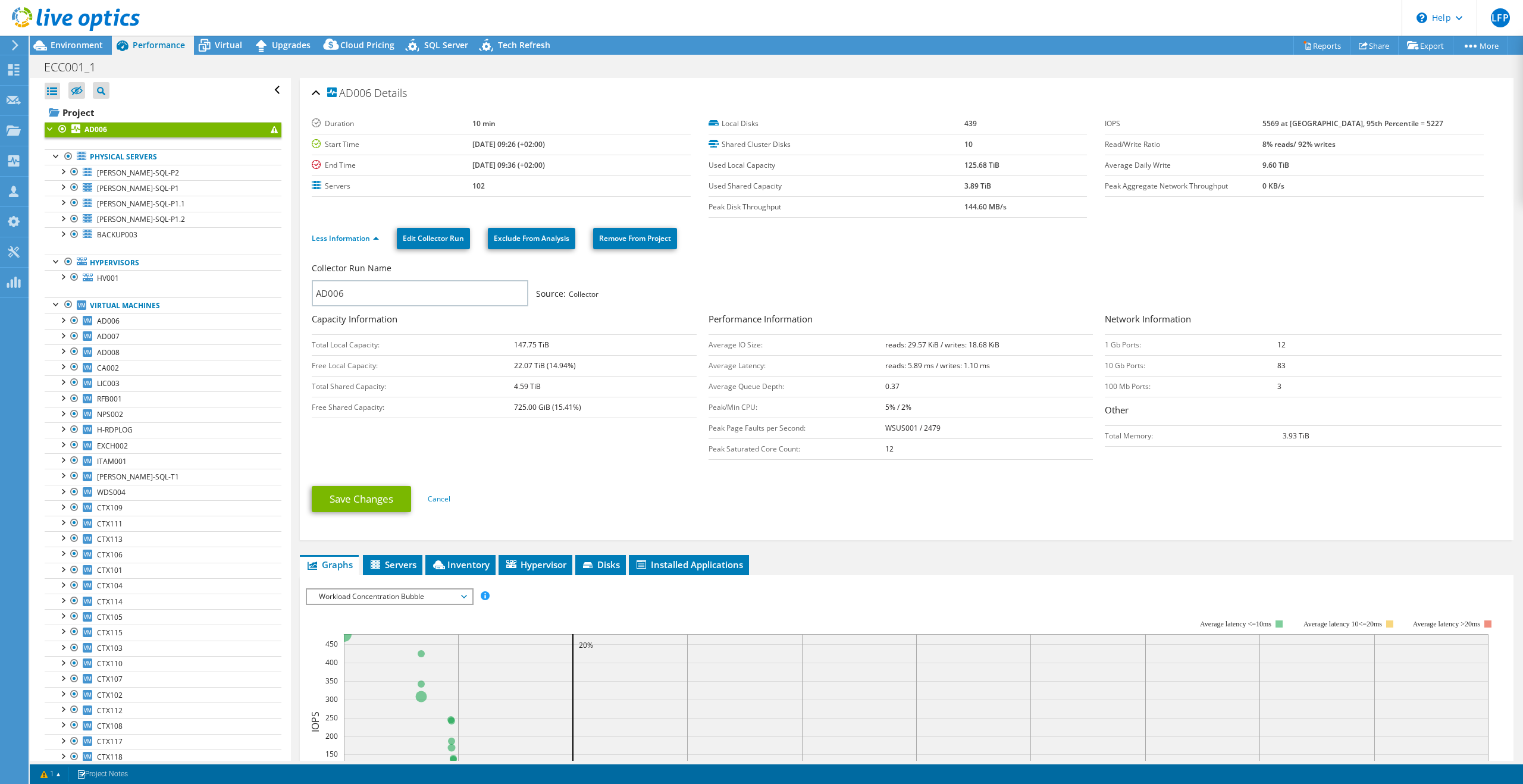
click at [748, 160] on label "Used Local Capacity" at bounding box center [836, 165] width 256 height 12
click at [58, 306] on div at bounding box center [56, 303] width 12 height 12
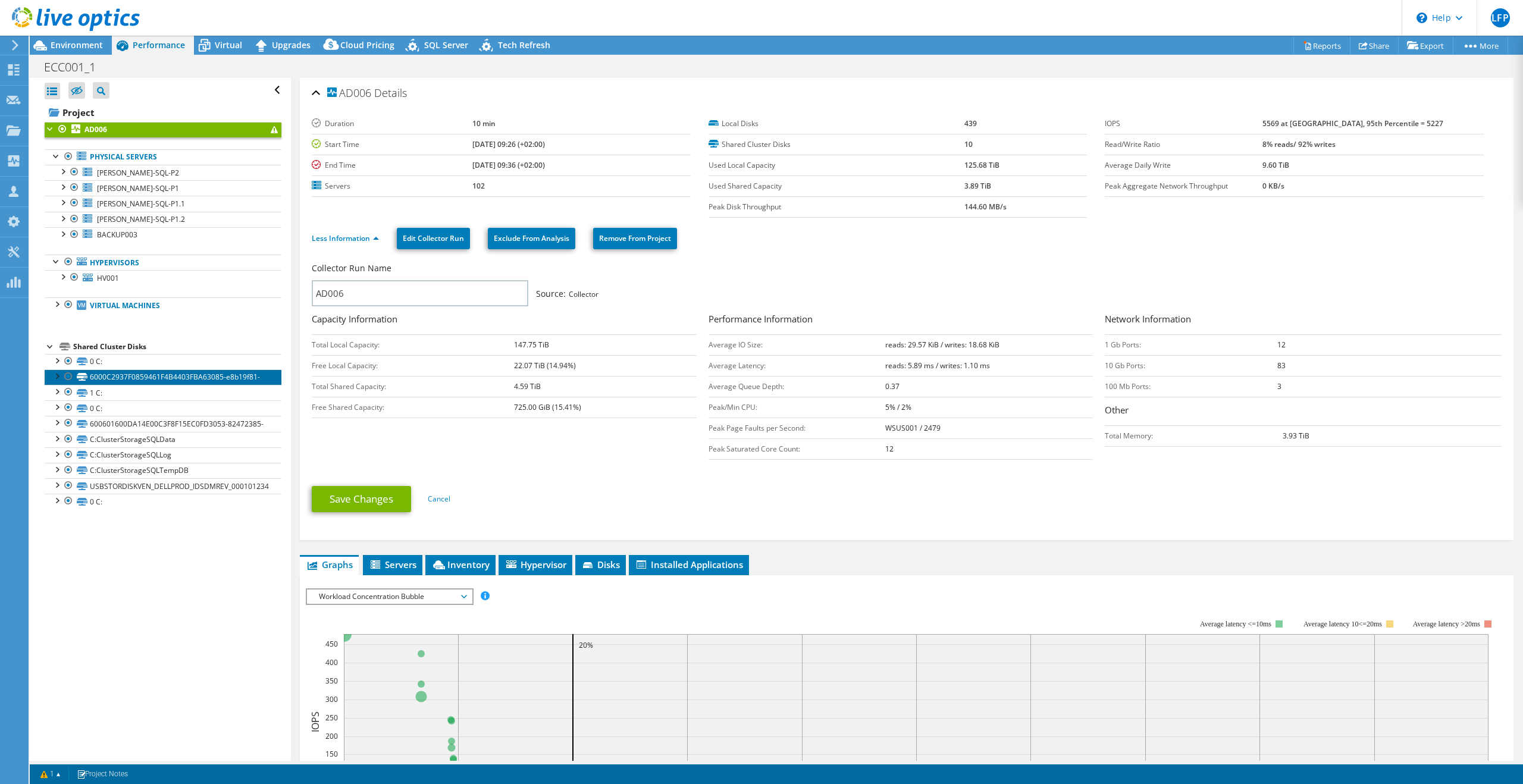
click at [130, 378] on link "6000C2937F0859461F4B4403FBA63085-e8b19f81-" at bounding box center [163, 377] width 237 height 15
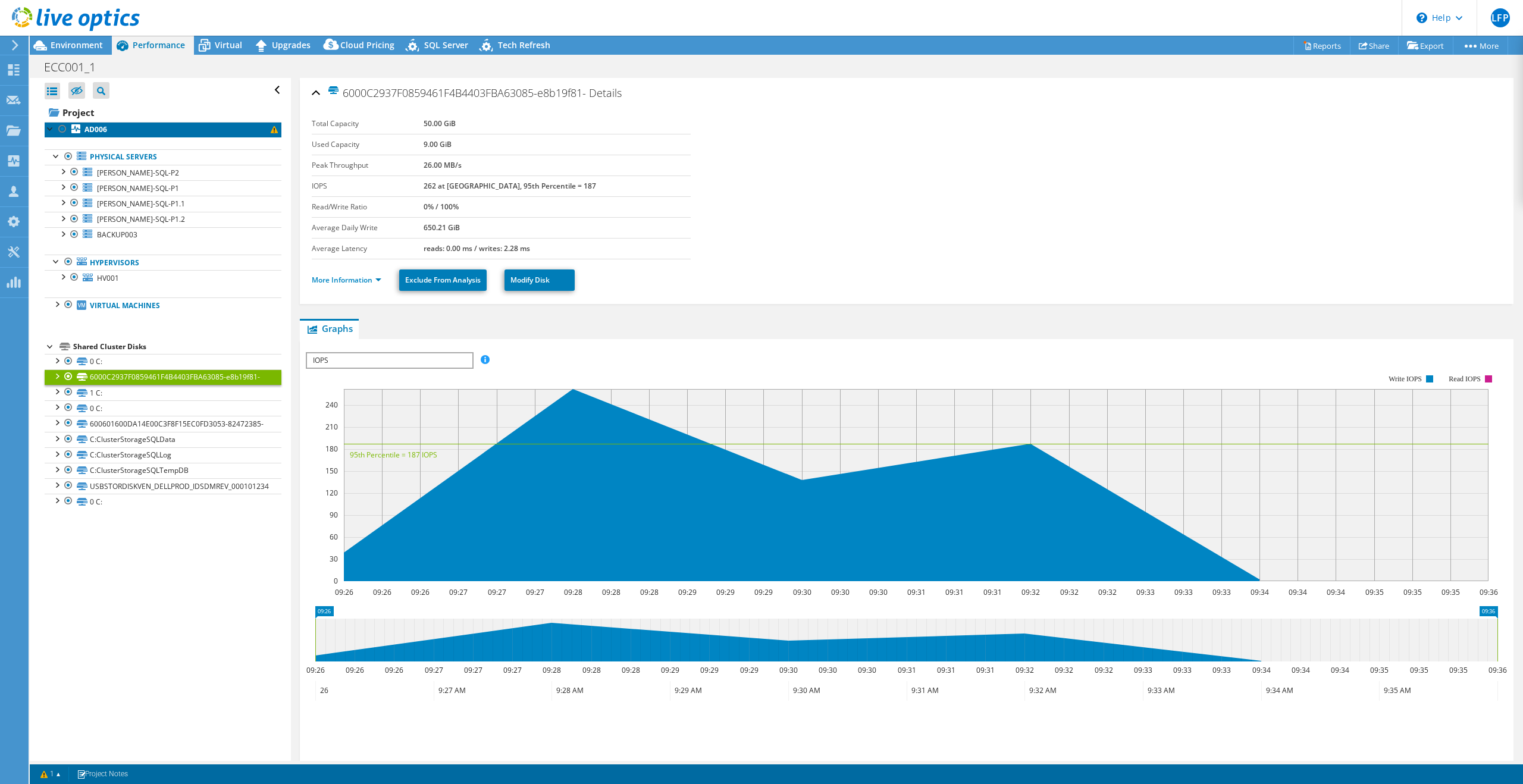
click at [91, 127] on b "AD006" at bounding box center [95, 129] width 22 height 10
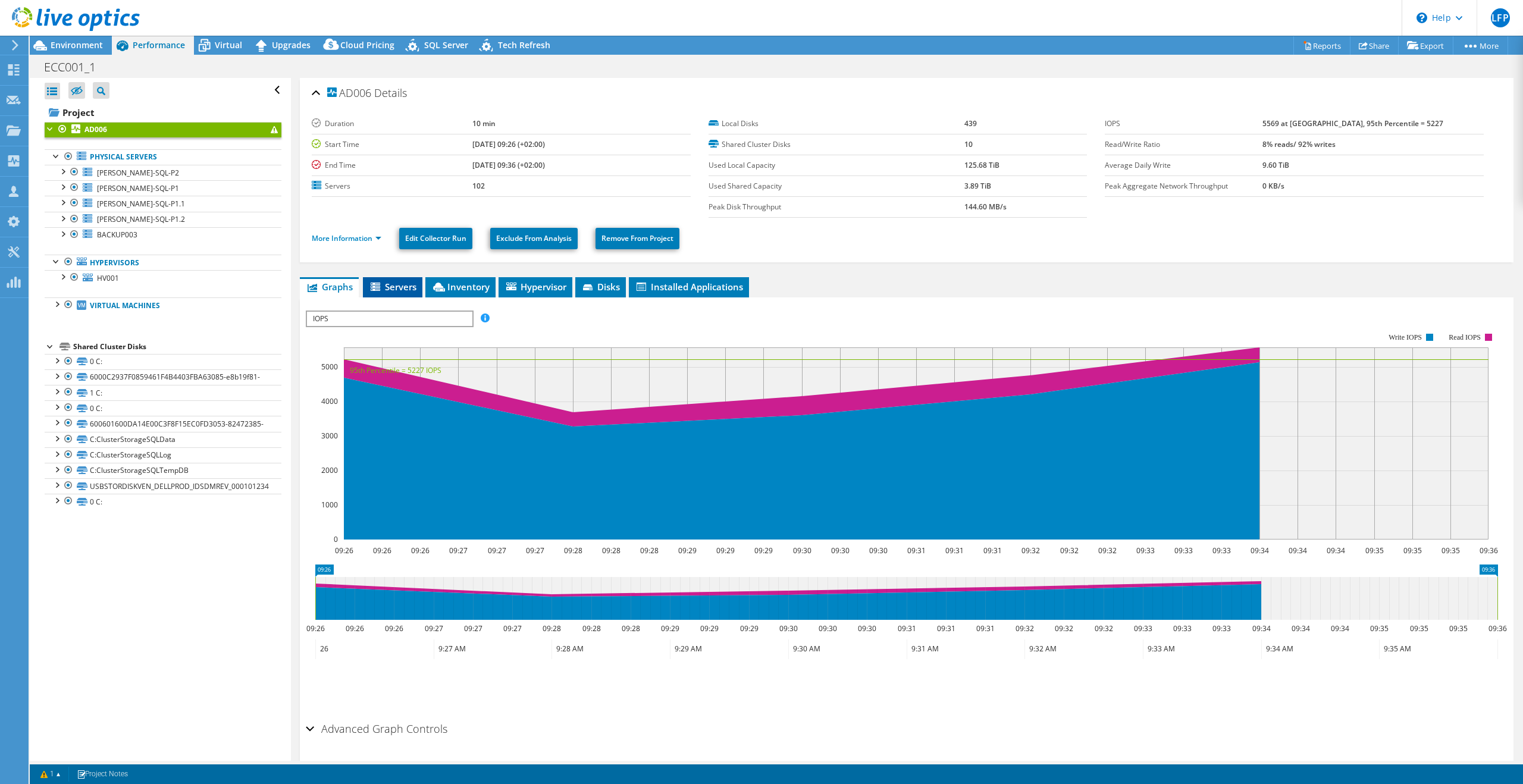
click at [386, 288] on span "Servers" at bounding box center [392, 286] width 48 height 12
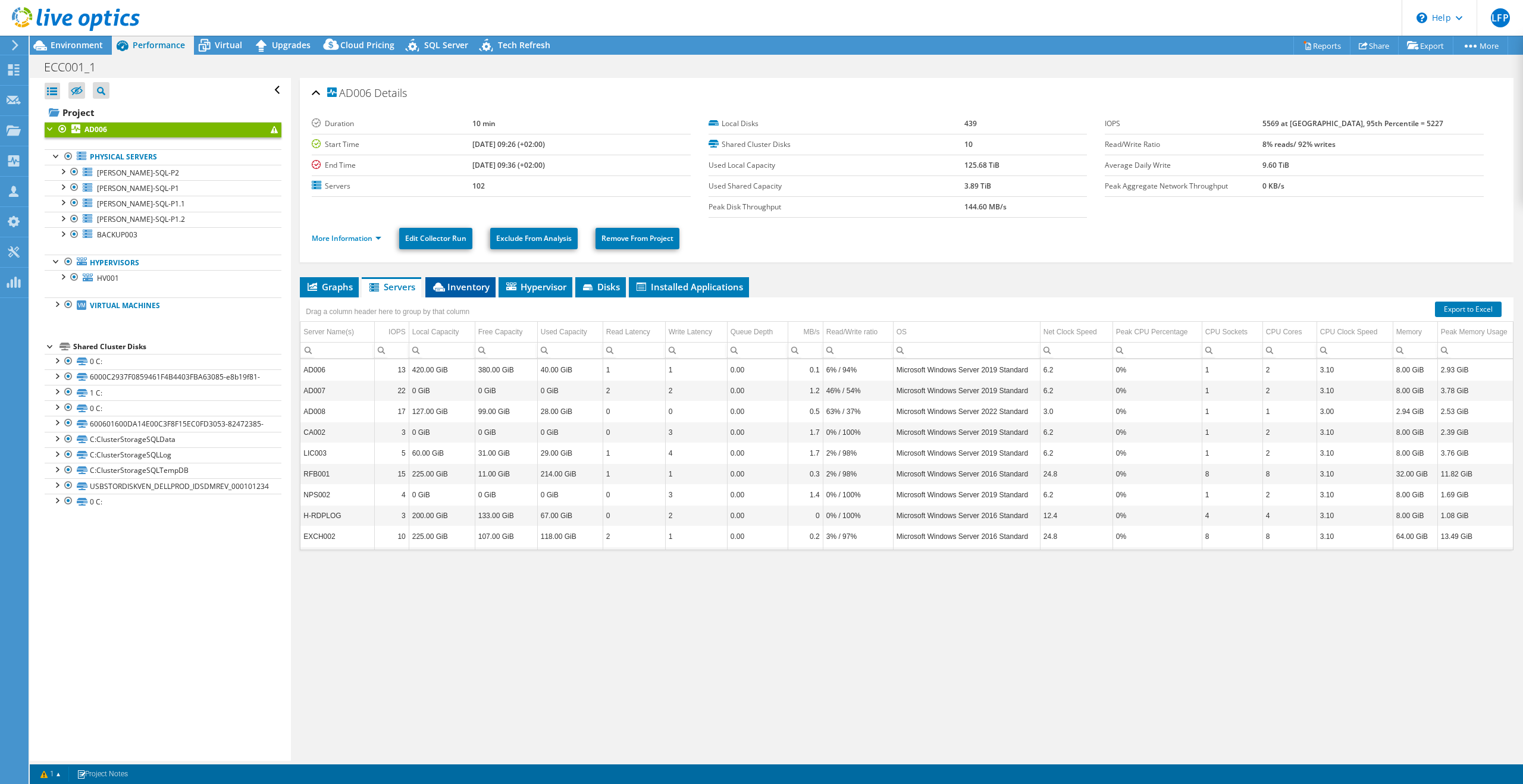
click at [462, 283] on span "Inventory" at bounding box center [461, 286] width 58 height 12
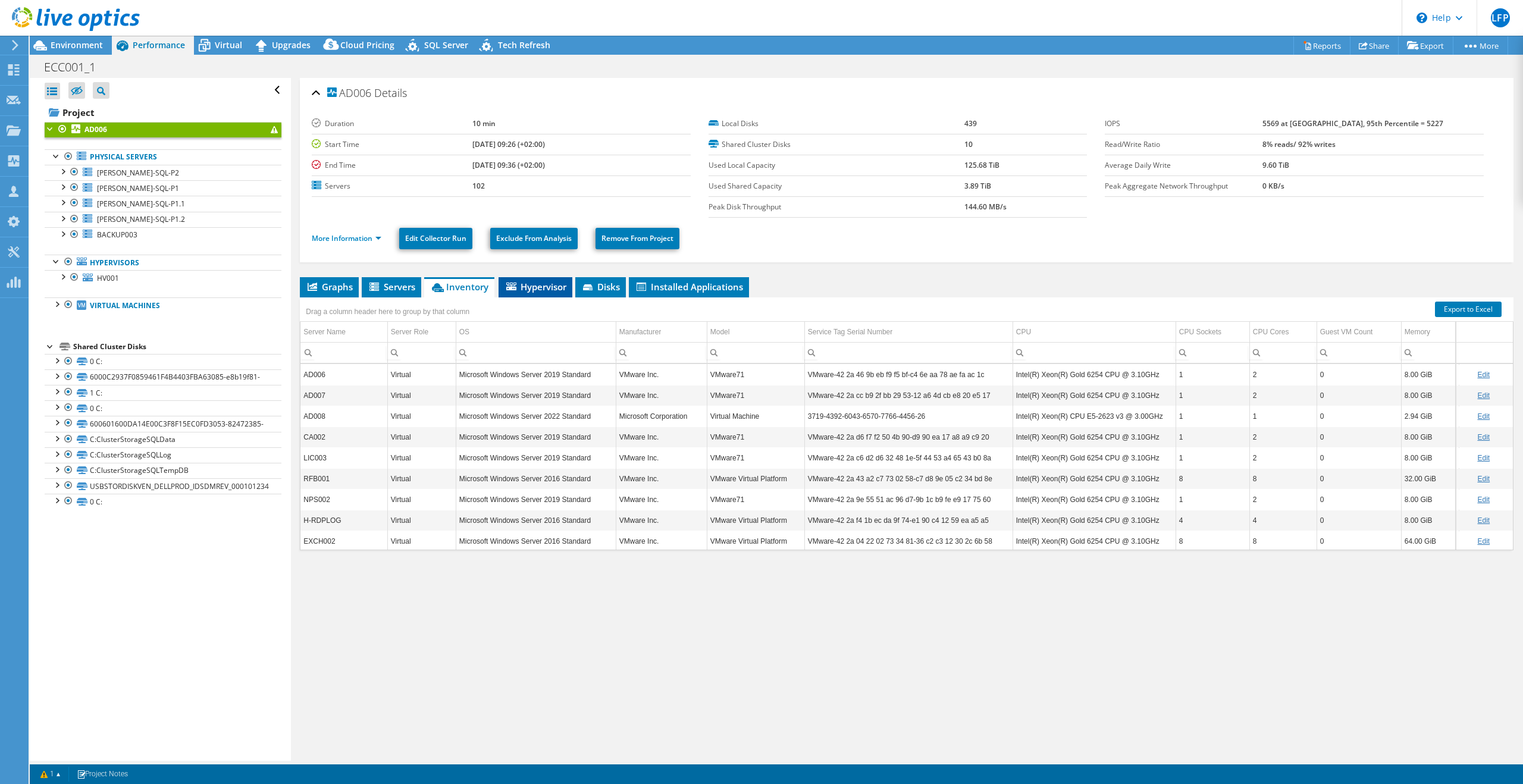
click at [545, 289] on span "Hypervisor" at bounding box center [535, 286] width 62 height 12
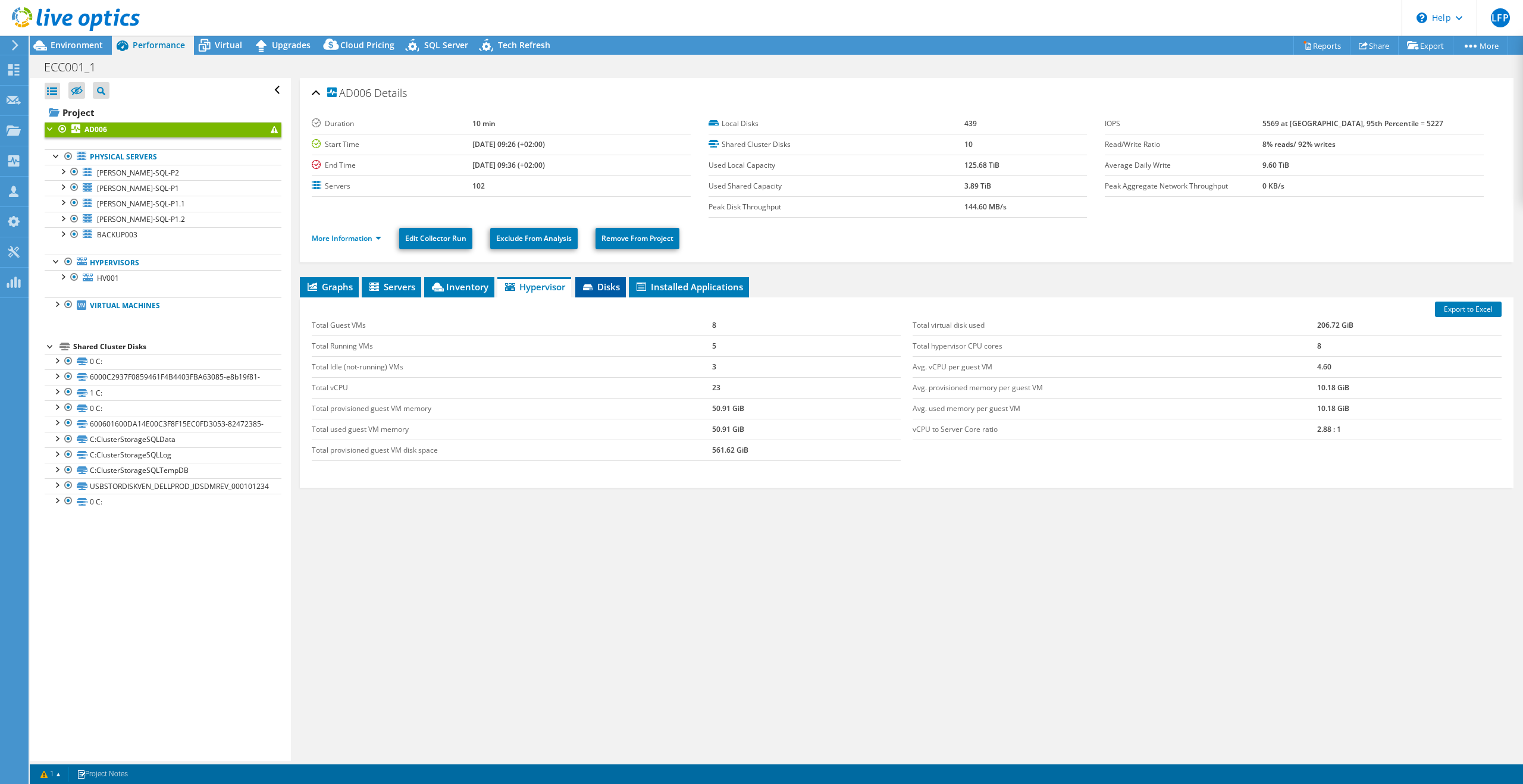
click at [616, 283] on span "Disks" at bounding box center [601, 286] width 38 height 12
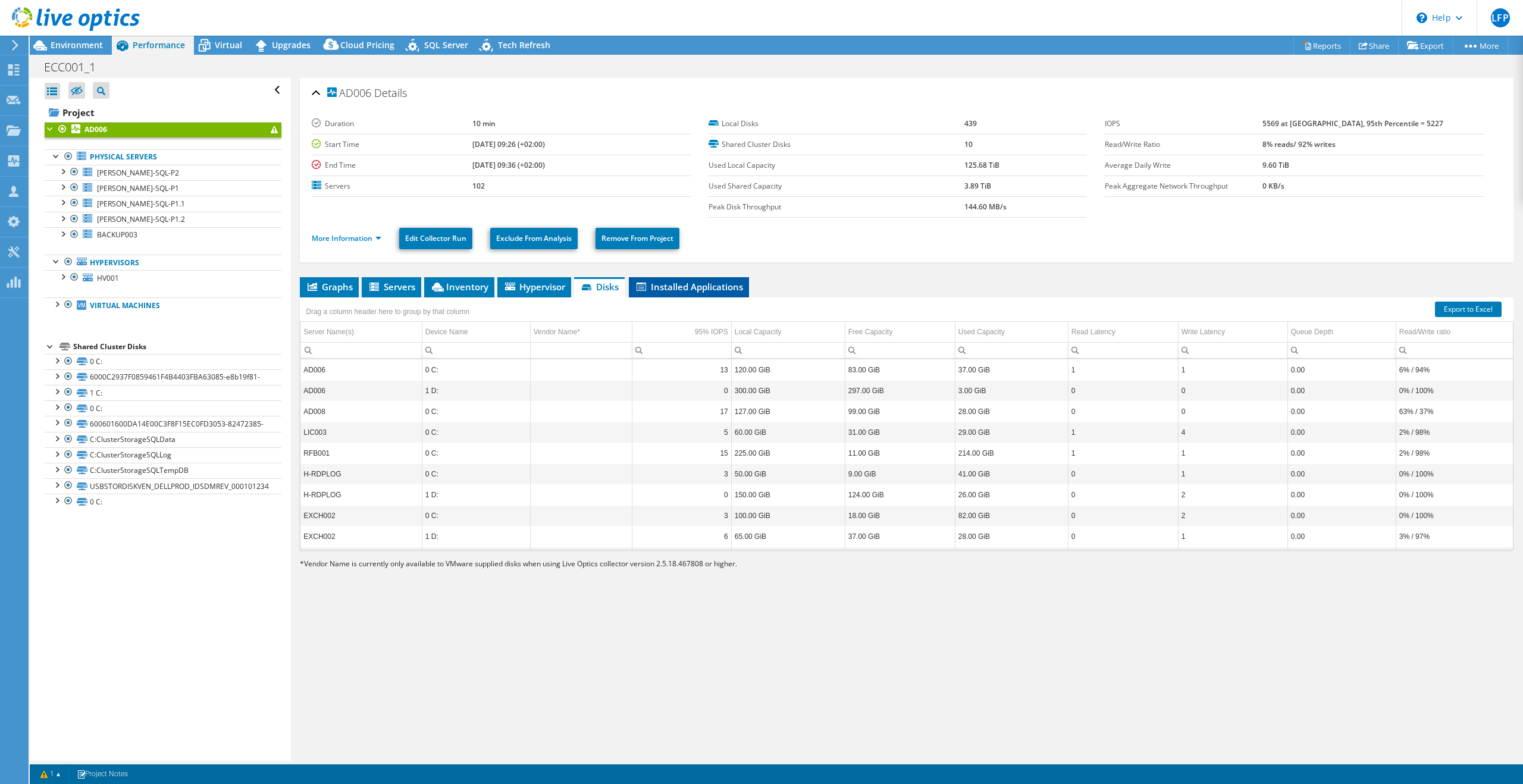
click at [683, 283] on span "Installed Applications" at bounding box center [688, 286] width 108 height 12
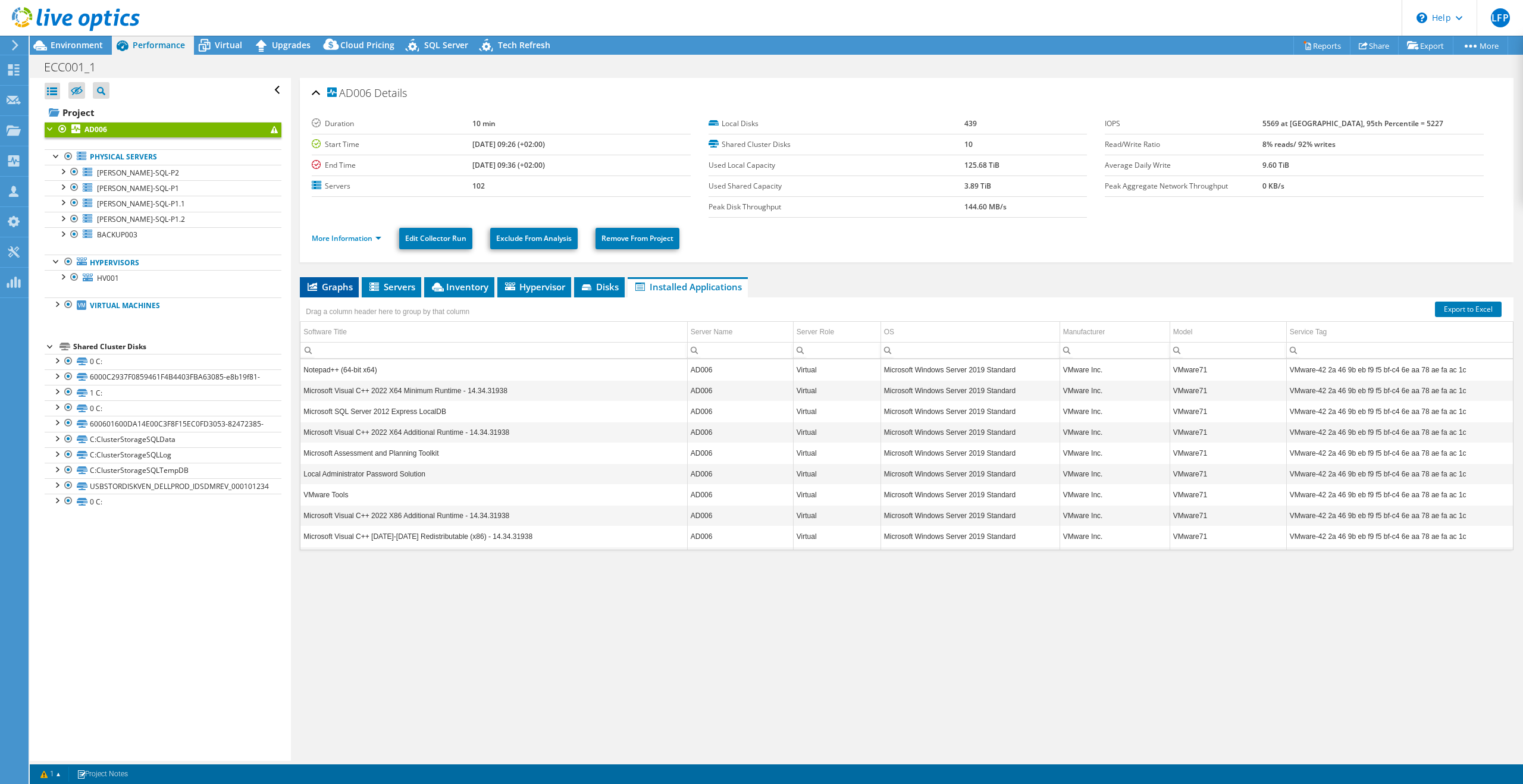
click at [323, 296] on li "Graphs" at bounding box center [329, 287] width 59 height 20
click at [331, 286] on span "Graphs" at bounding box center [329, 286] width 47 height 12
